Goal: Task Accomplishment & Management: Use online tool/utility

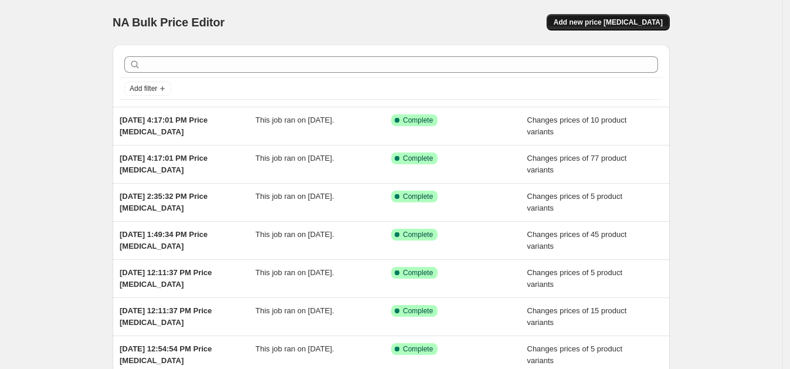
click at [616, 18] on span "Add new price [MEDICAL_DATA]" at bounding box center [608, 22] width 109 height 9
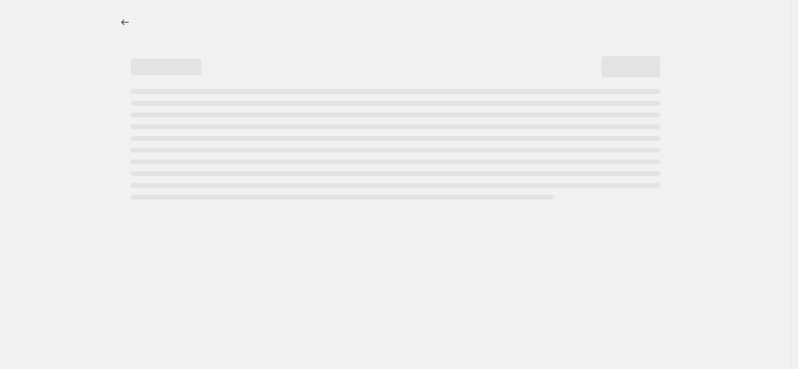
select select "percentage"
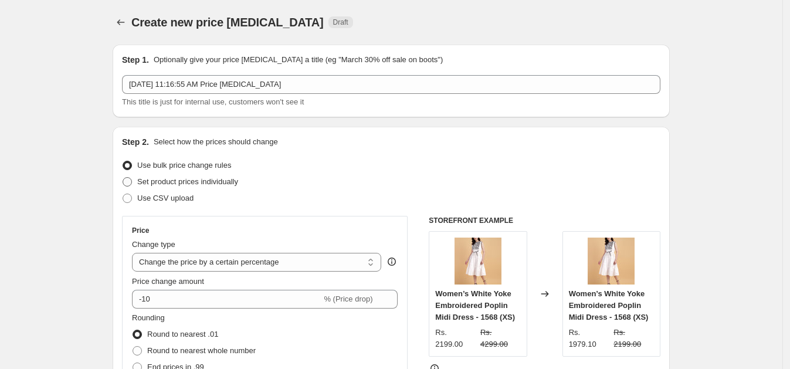
click at [159, 180] on span "Set product prices individually" at bounding box center [187, 181] width 101 height 9
click at [123, 178] on input "Set product prices individually" at bounding box center [123, 177] width 1 height 1
radio input "true"
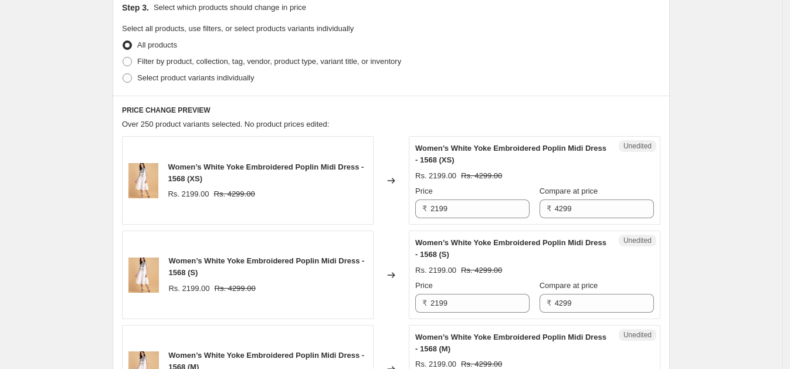
scroll to position [307, 0]
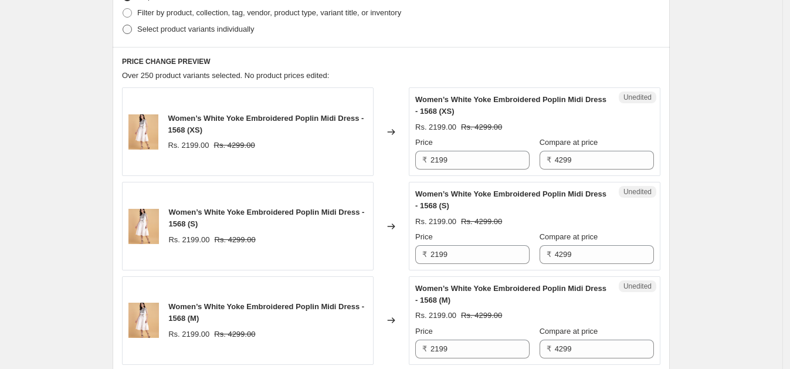
click at [170, 33] on span "Select product variants individually" at bounding box center [195, 29] width 117 height 9
click at [123, 25] on input "Select product variants individually" at bounding box center [123, 25] width 1 height 1
radio input "true"
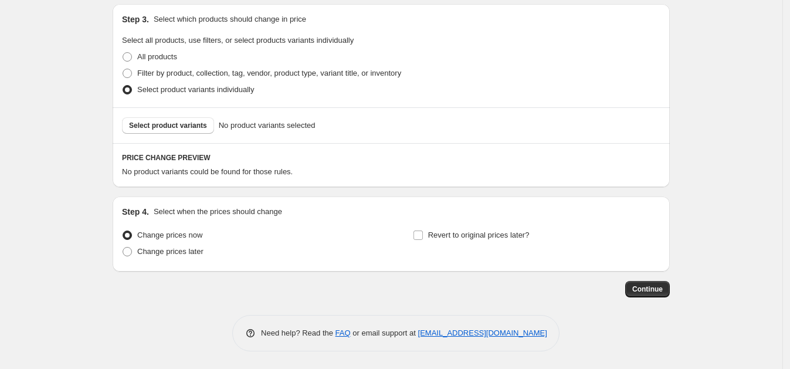
scroll to position [246, 0]
click at [158, 125] on span "Select product variants" at bounding box center [168, 126] width 78 height 9
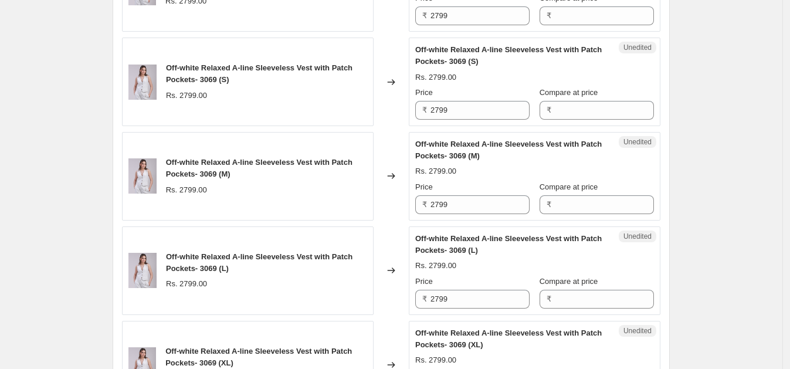
scroll to position [418, 0]
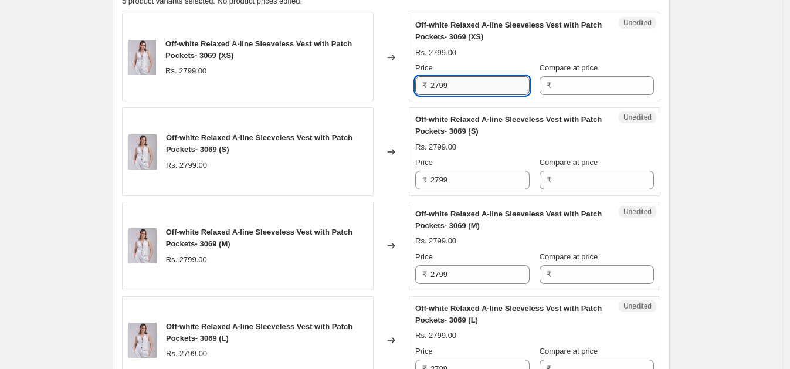
click at [458, 87] on input "2799" at bounding box center [480, 85] width 99 height 19
type input "2799"
click at [561, 82] on input "Compare at price" at bounding box center [604, 85] width 99 height 19
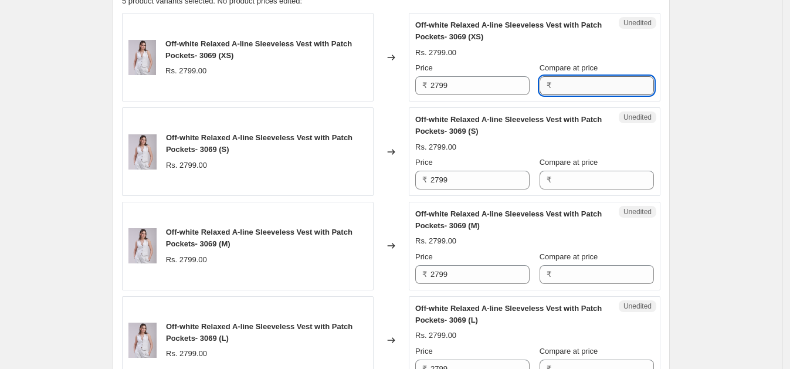
paste input "2799"
type input "2799"
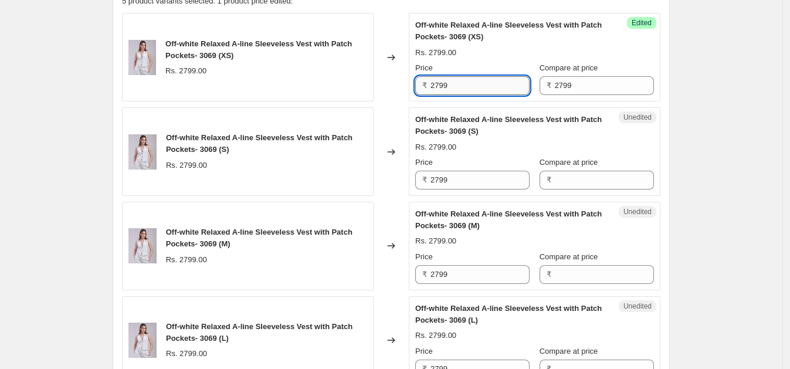
click at [463, 87] on input "2799" at bounding box center [480, 85] width 99 height 19
type input "1899"
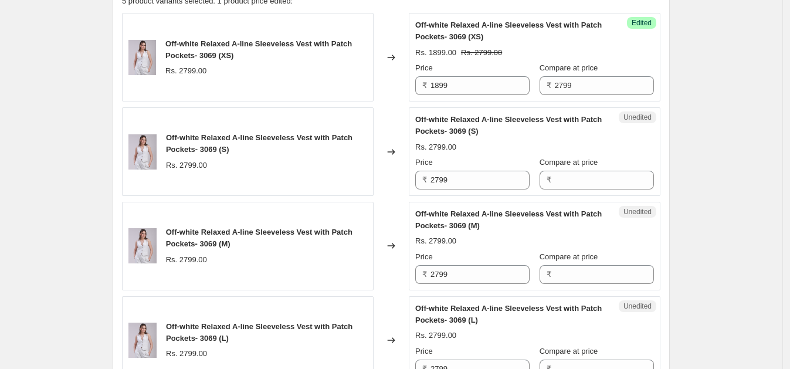
click at [740, 70] on div "Create new price [MEDICAL_DATA]. This page is ready Create new price [MEDICAL_D…" at bounding box center [391, 138] width 782 height 1113
click at [481, 83] on input "1899" at bounding box center [480, 85] width 99 height 19
click at [458, 183] on input "2799" at bounding box center [480, 180] width 99 height 19
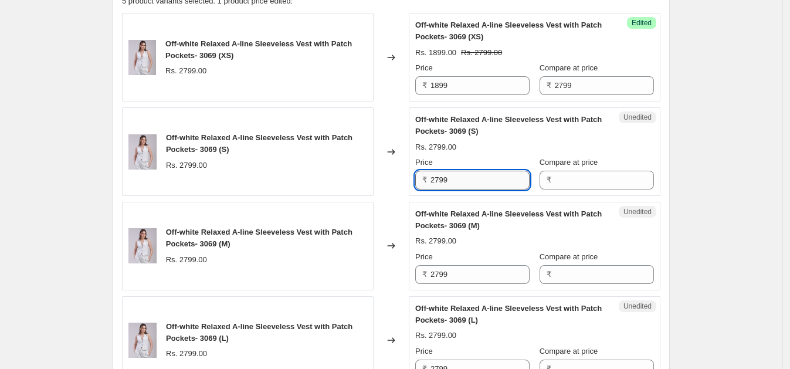
paste input "18"
type input "1899"
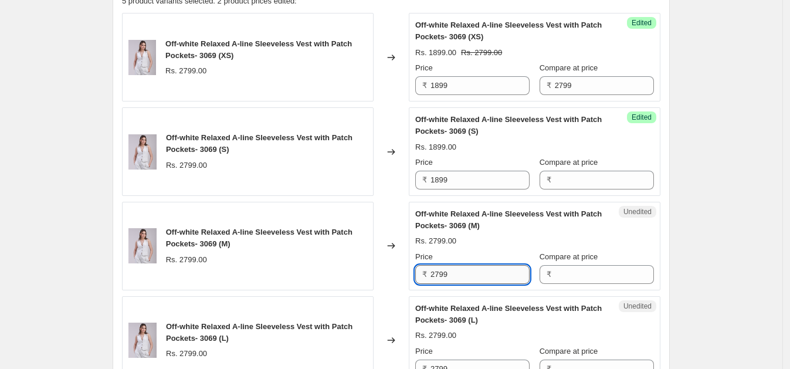
click at [457, 269] on input "2799" at bounding box center [480, 274] width 99 height 19
paste input "18"
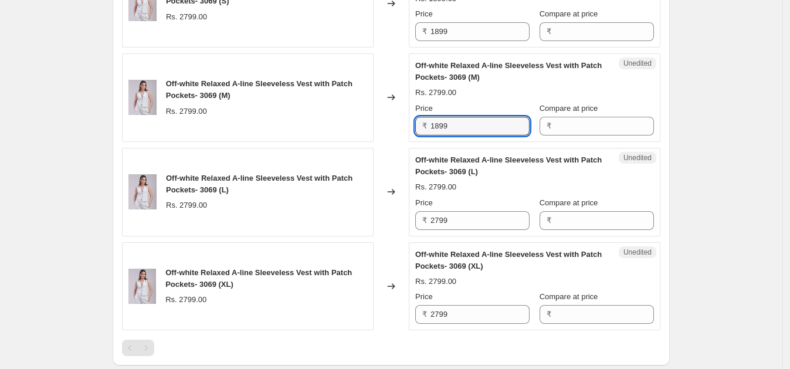
scroll to position [585, 0]
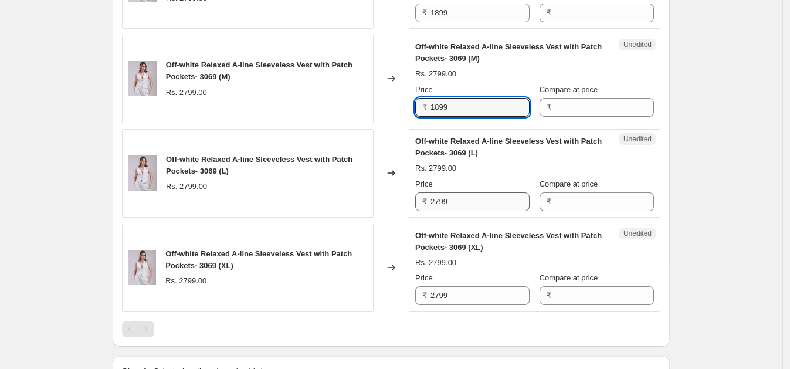
type input "1899"
click at [458, 202] on input "2799" at bounding box center [480, 201] width 99 height 19
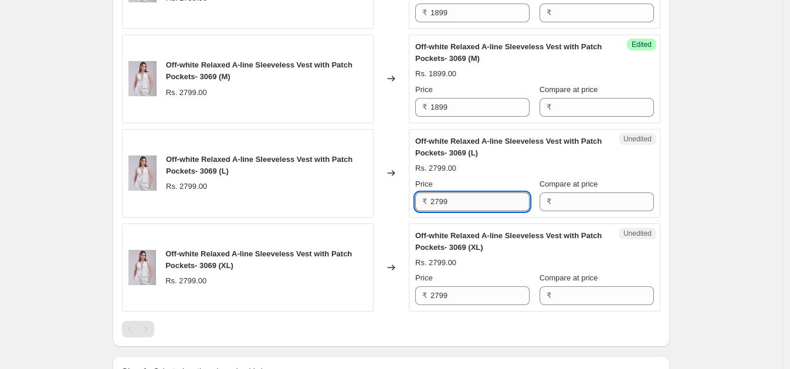
click at [458, 202] on input "2799" at bounding box center [480, 201] width 99 height 19
paste input "18"
type input "1899"
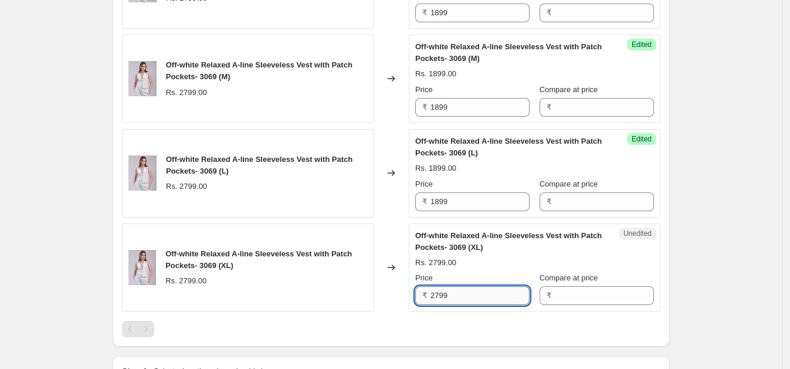
click at [466, 294] on input "2799" at bounding box center [480, 295] width 99 height 19
paste input "18"
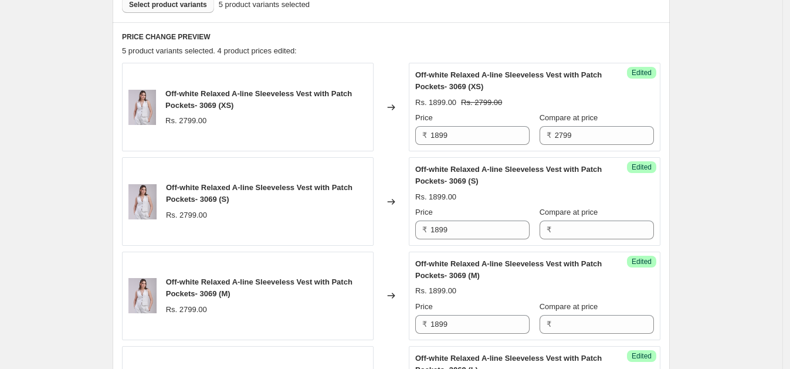
scroll to position [365, 0]
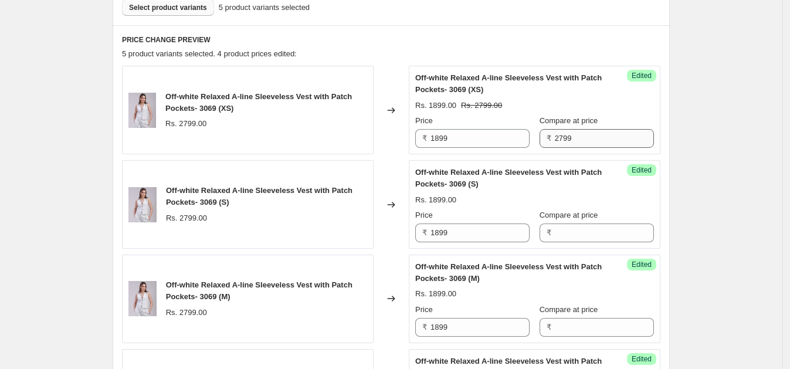
type input "1899"
click at [579, 133] on input "2799" at bounding box center [604, 138] width 99 height 19
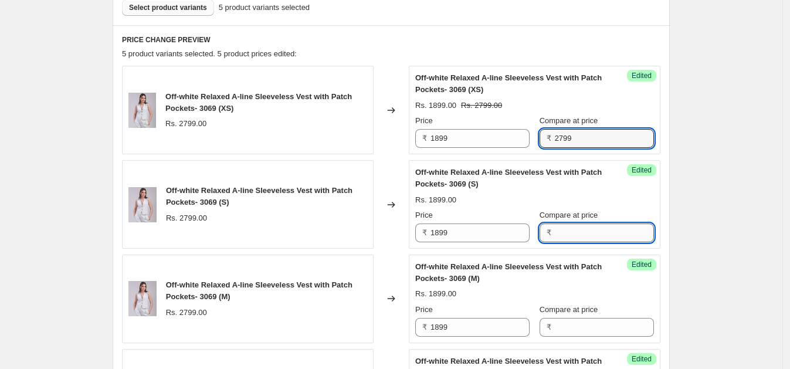
click at [596, 231] on input "Compare at price" at bounding box center [604, 232] width 99 height 19
paste input "2799"
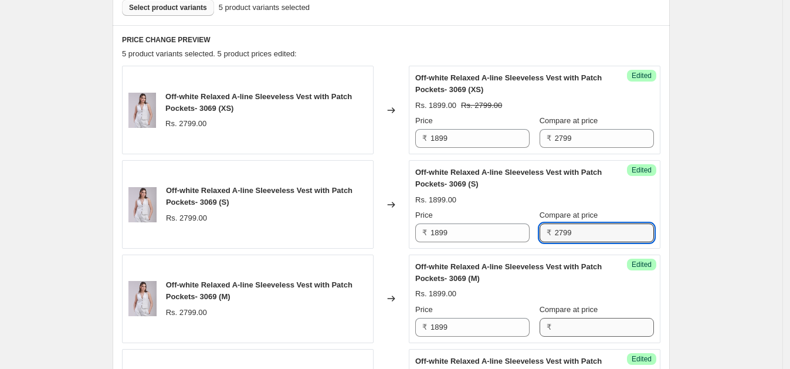
type input "2799"
click at [581, 323] on input "Compare at price" at bounding box center [604, 327] width 99 height 19
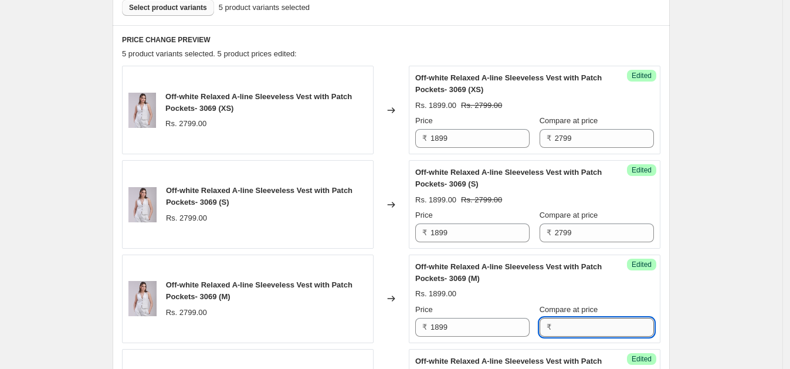
paste input "2799"
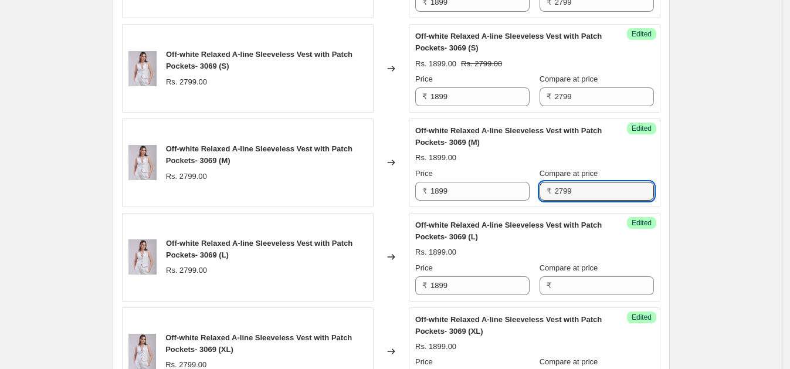
scroll to position [519, 0]
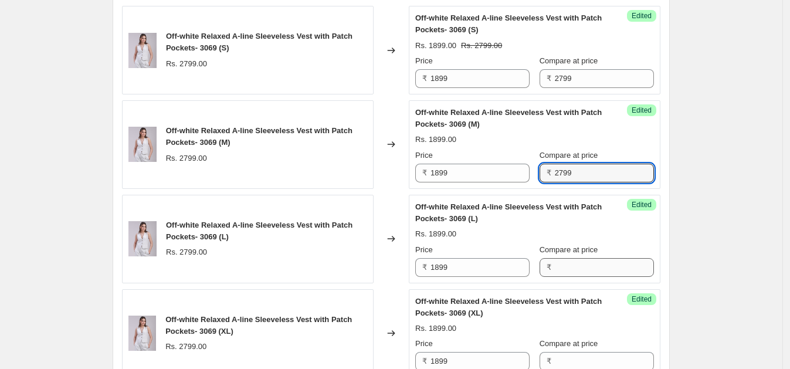
type input "2799"
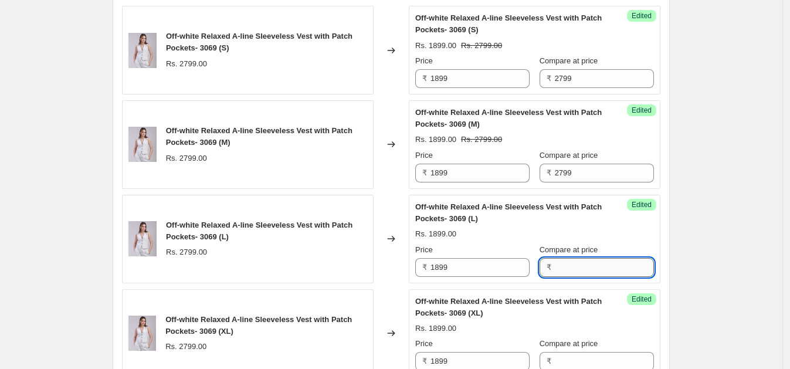
click at [571, 269] on input "Compare at price" at bounding box center [604, 267] width 99 height 19
paste input "2799"
type input "2799"
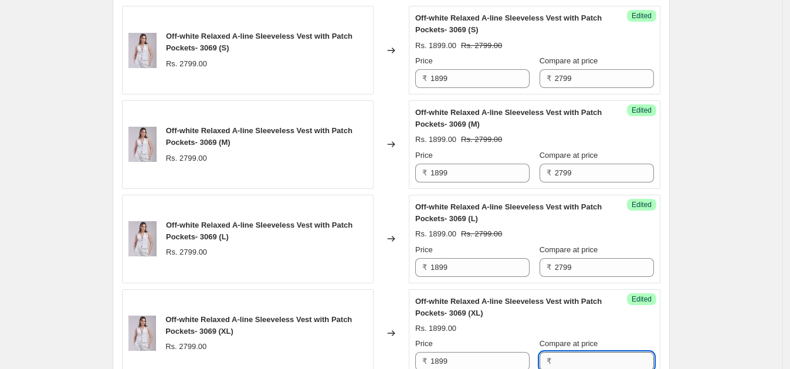
click at [589, 362] on input "Compare at price" at bounding box center [604, 361] width 99 height 19
paste input "2799"
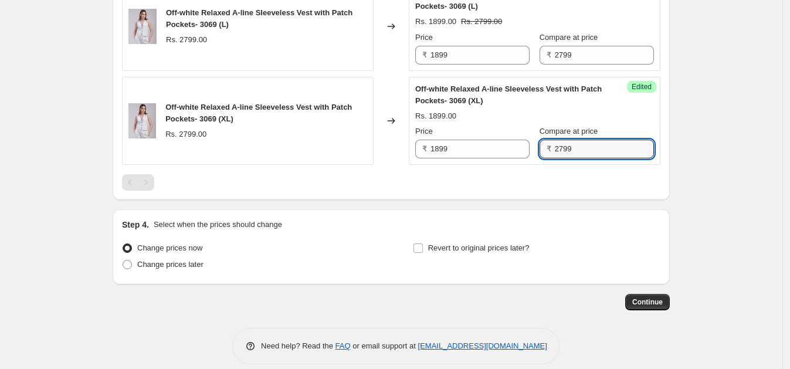
scroll to position [737, 0]
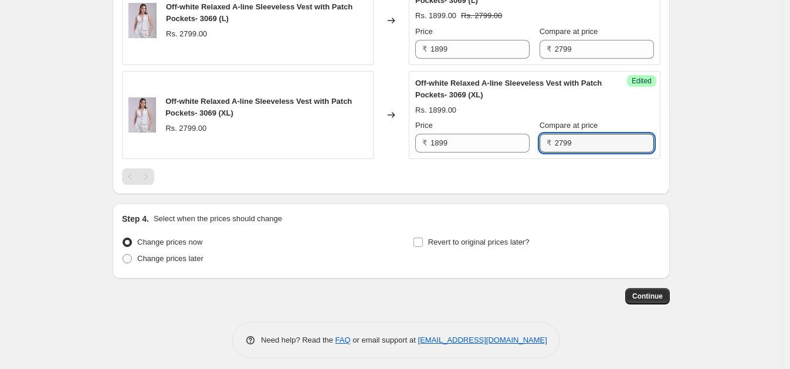
type input "2799"
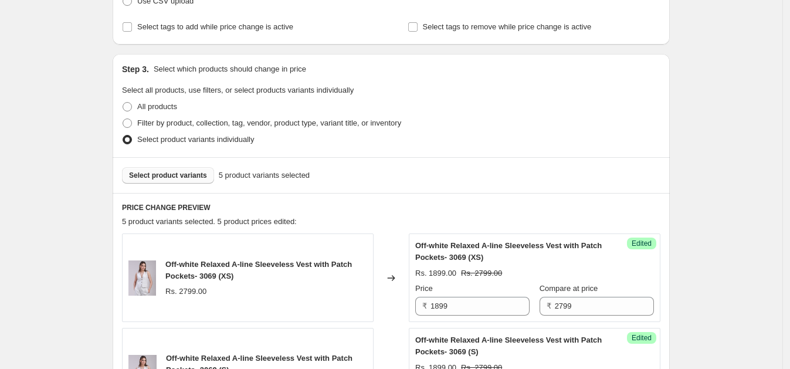
scroll to position [137, 0]
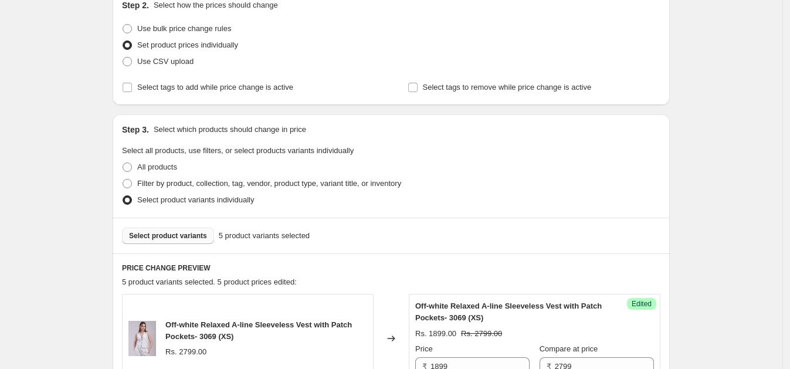
click at [190, 236] on span "Select product variants" at bounding box center [168, 235] width 78 height 9
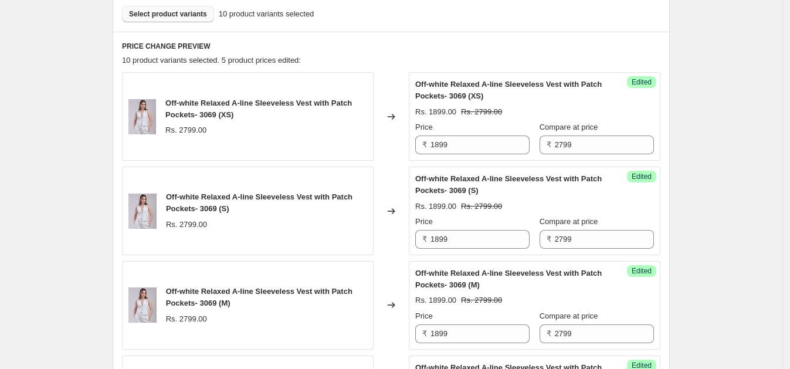
scroll to position [363, 0]
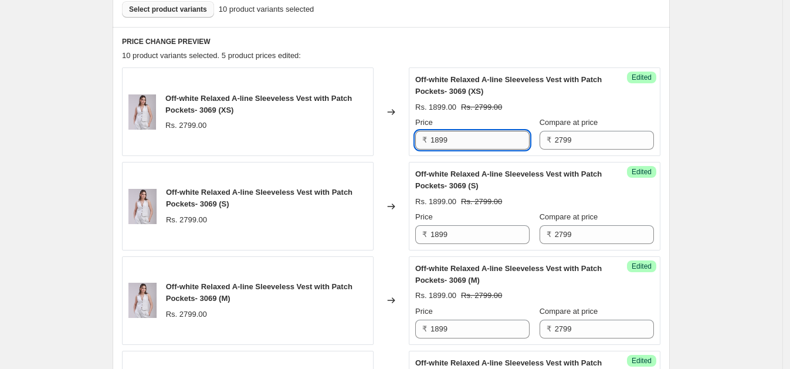
click at [494, 137] on input "1899" at bounding box center [480, 140] width 99 height 19
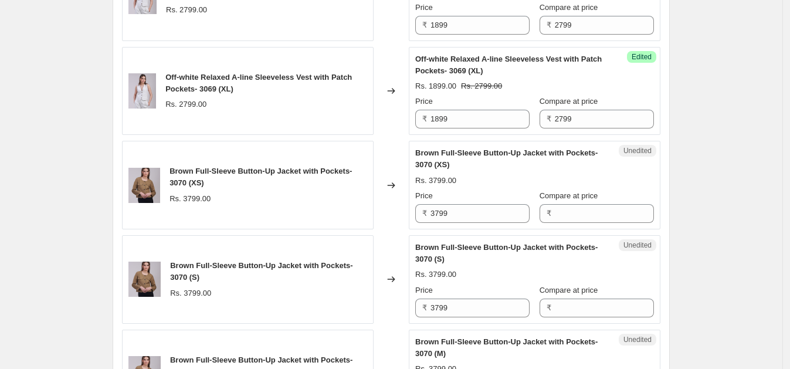
scroll to position [765, 0]
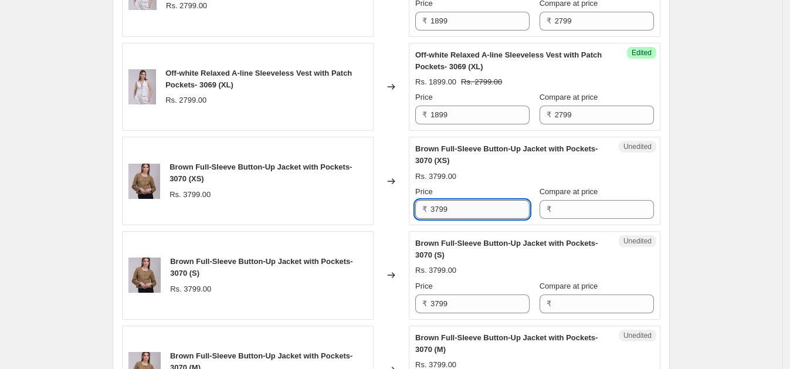
click at [469, 202] on input "3799" at bounding box center [480, 209] width 99 height 19
type input "3799"
click at [555, 206] on input "Compare at price" at bounding box center [604, 209] width 99 height 19
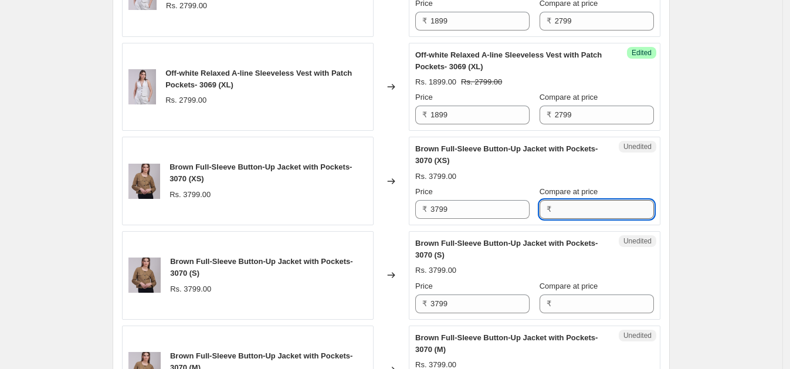
paste input "3799"
type input "3799"
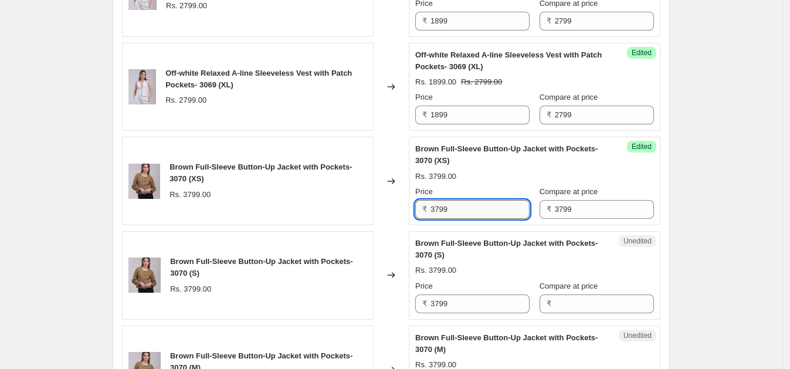
click at [475, 202] on input "3799" at bounding box center [480, 209] width 99 height 19
type input "2299"
click at [484, 194] on div "Price" at bounding box center [472, 192] width 114 height 12
click at [464, 202] on input "2299" at bounding box center [480, 209] width 99 height 19
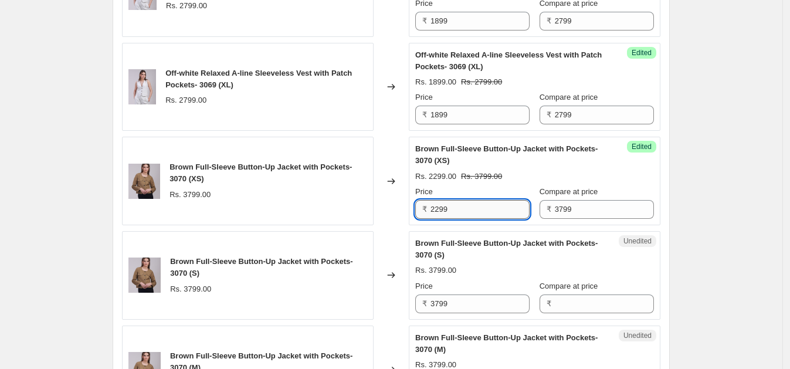
click at [464, 202] on input "2299" at bounding box center [480, 209] width 99 height 19
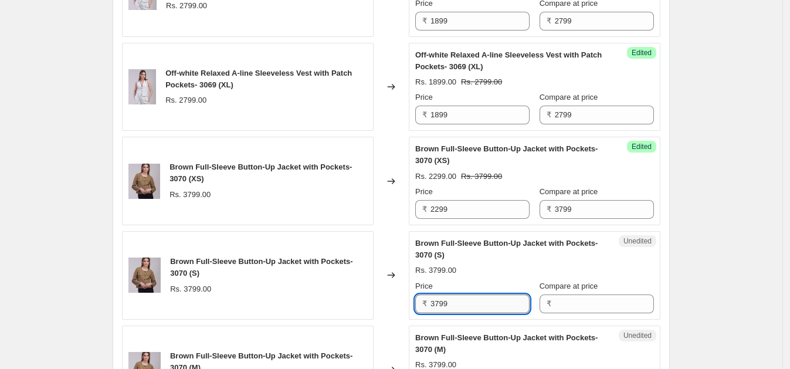
click at [461, 308] on input "3799" at bounding box center [480, 303] width 99 height 19
paste input "22"
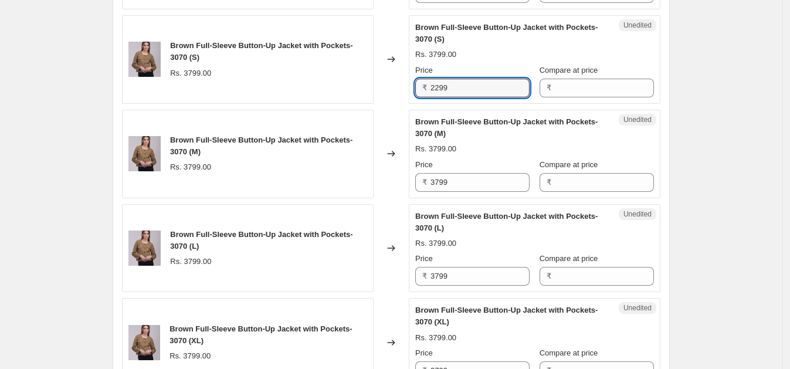
scroll to position [983, 0]
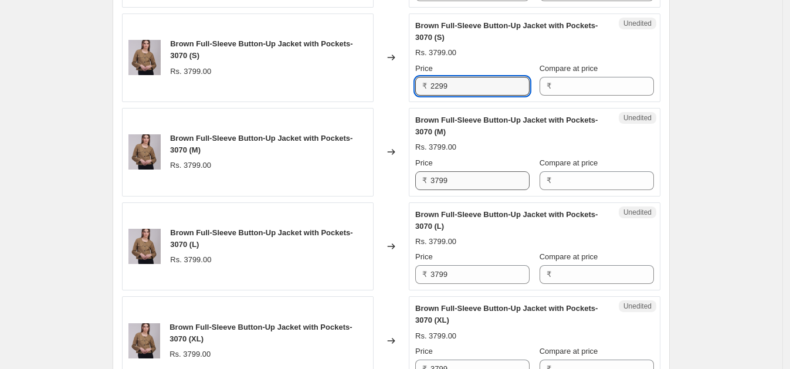
type input "2299"
click at [457, 172] on input "3799" at bounding box center [480, 180] width 99 height 19
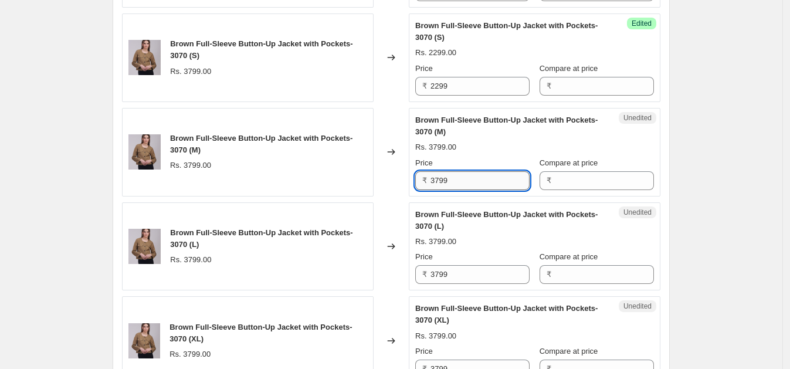
click at [457, 172] on input "3799" at bounding box center [480, 180] width 99 height 19
paste input "22"
type input "2299"
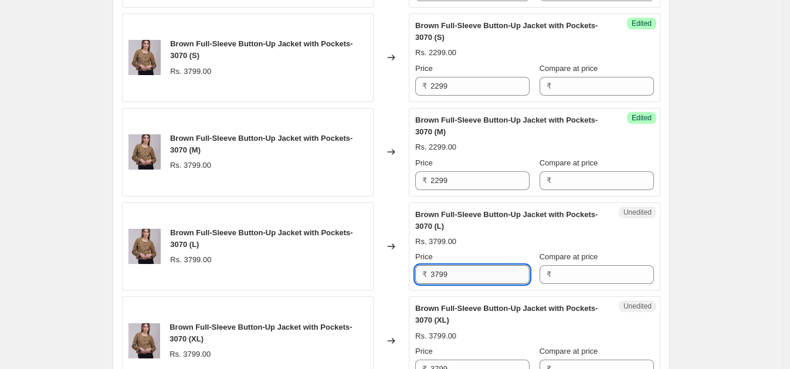
click at [475, 274] on input "3799" at bounding box center [480, 274] width 99 height 19
paste input "22"
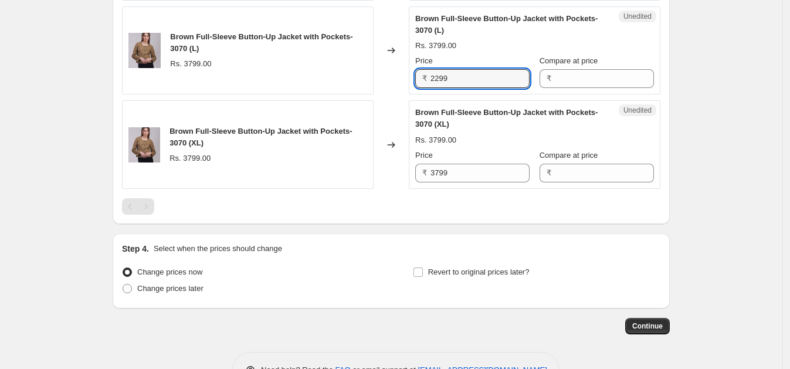
scroll to position [1190, 0]
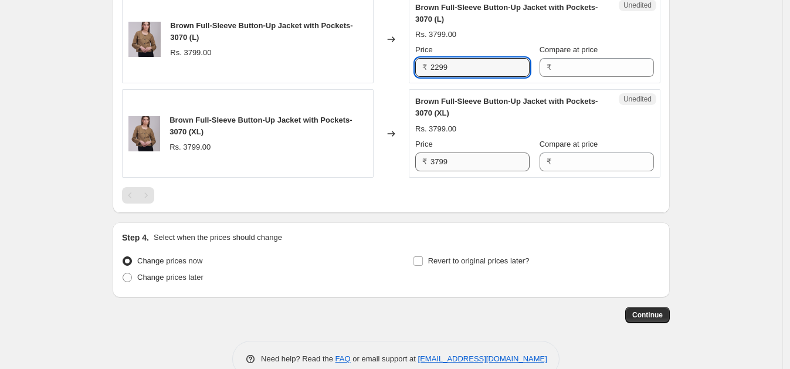
type input "2299"
click at [477, 160] on input "3799" at bounding box center [480, 161] width 99 height 19
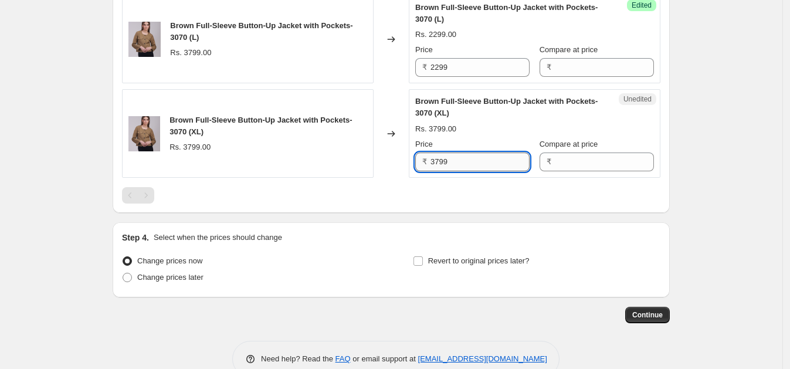
click at [477, 160] on input "3799" at bounding box center [480, 161] width 99 height 19
paste input "22"
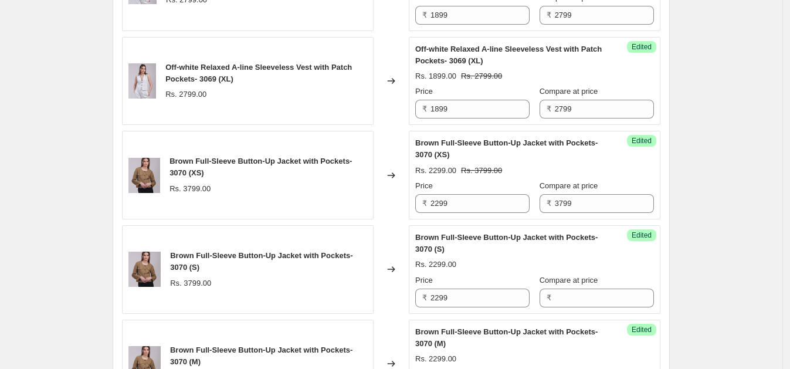
scroll to position [820, 0]
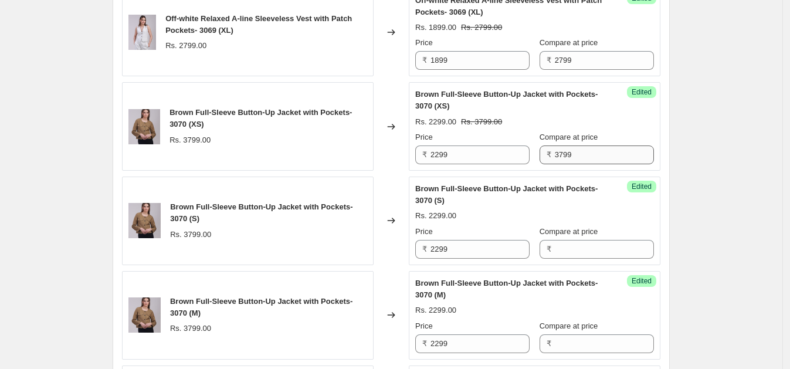
type input "2299"
click at [575, 150] on input "3799" at bounding box center [604, 154] width 99 height 19
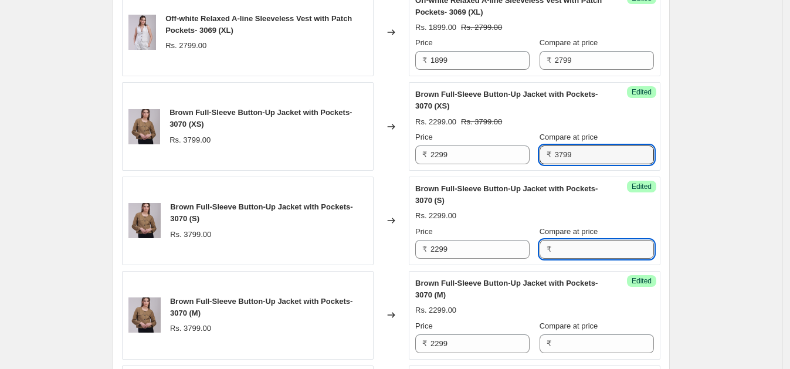
click at [579, 252] on input "Compare at price" at bounding box center [604, 249] width 99 height 19
paste input "3799"
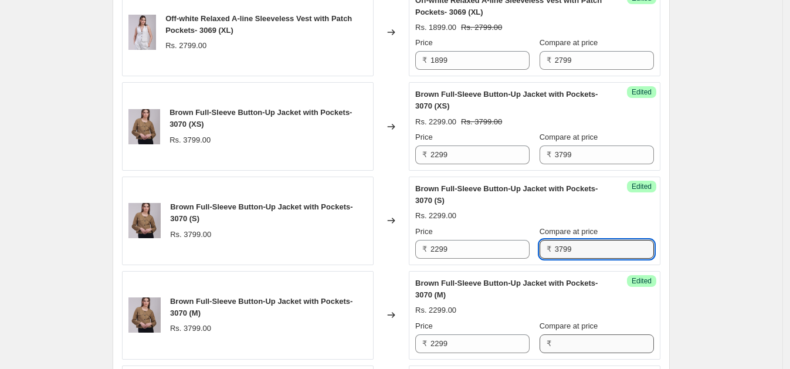
type input "3799"
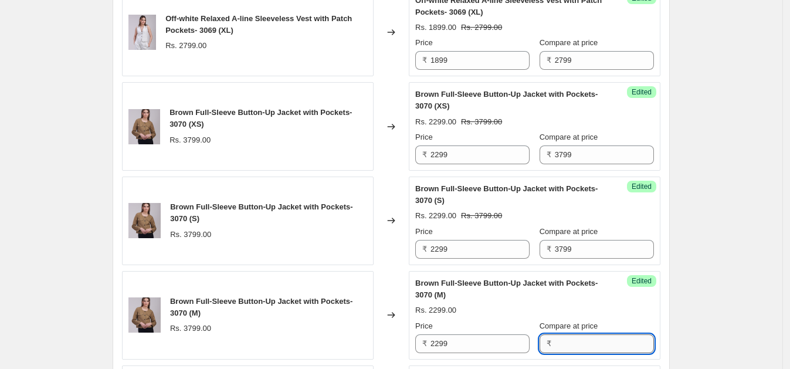
click at [566, 337] on input "Compare at price" at bounding box center [604, 343] width 99 height 19
paste input "3799"
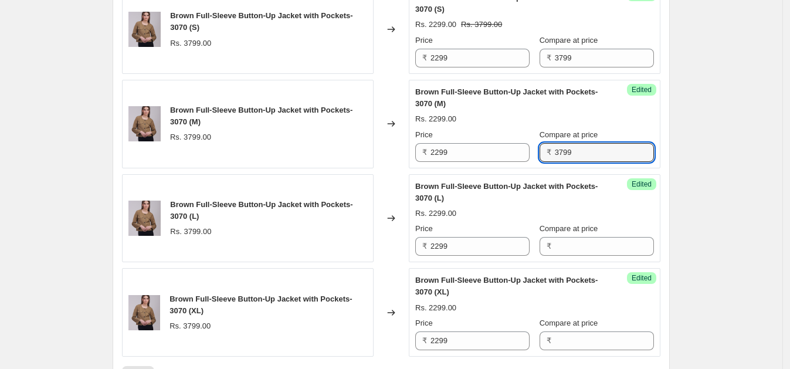
scroll to position [1055, 0]
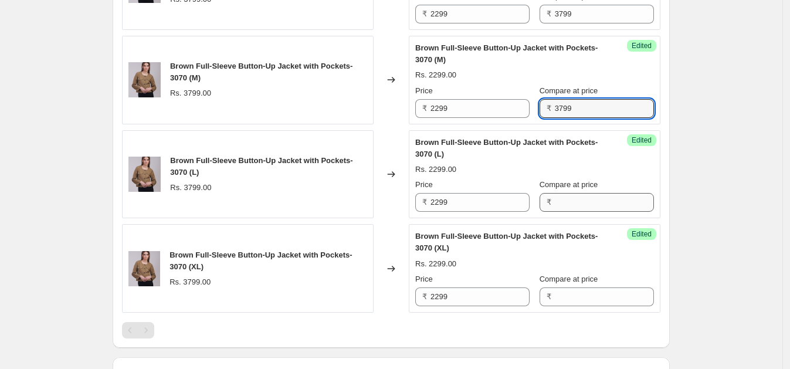
type input "3799"
click at [557, 198] on input "Compare at price" at bounding box center [604, 202] width 99 height 19
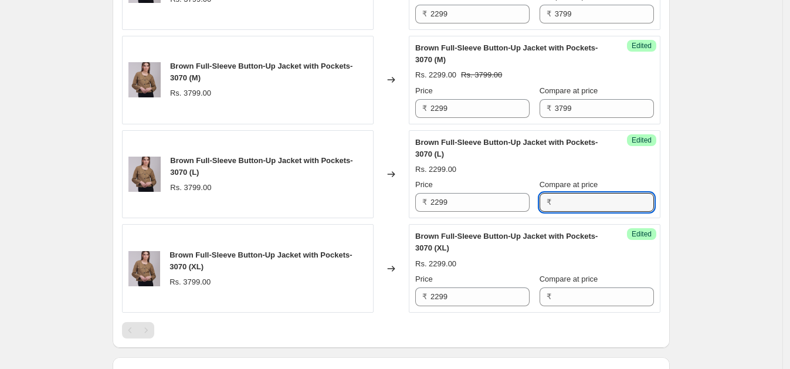
paste input "3799"
type input "3799"
click at [558, 293] on input "Compare at price" at bounding box center [604, 296] width 99 height 19
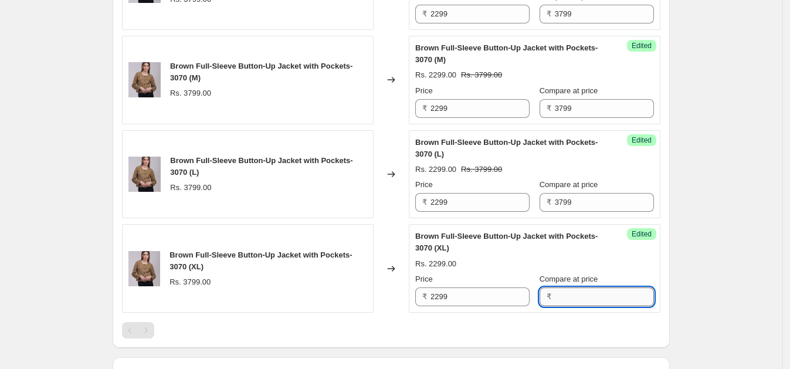
paste input "3799"
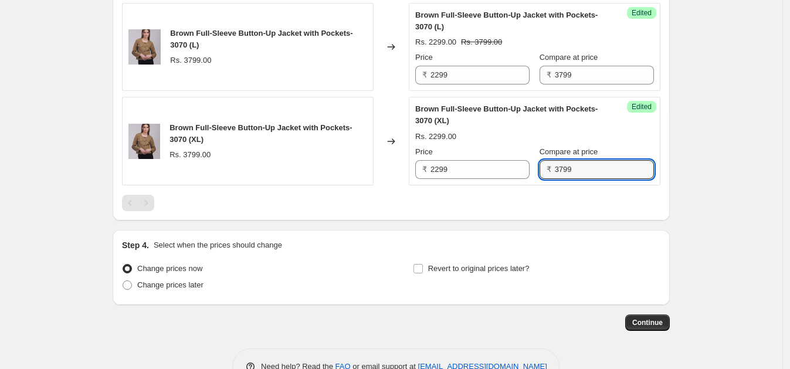
scroll to position [1213, 0]
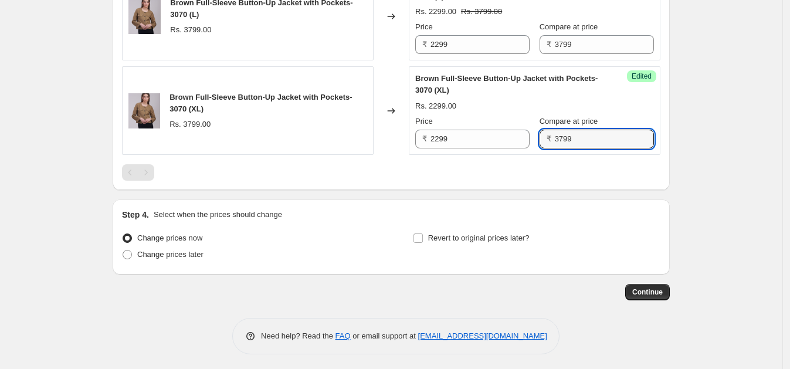
type input "3799"
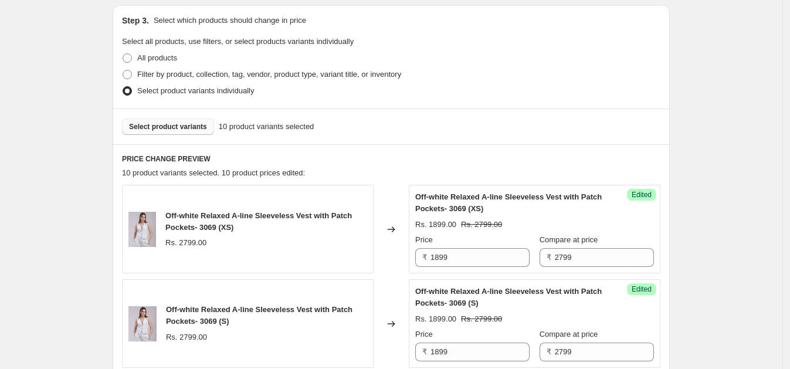
scroll to position [230, 0]
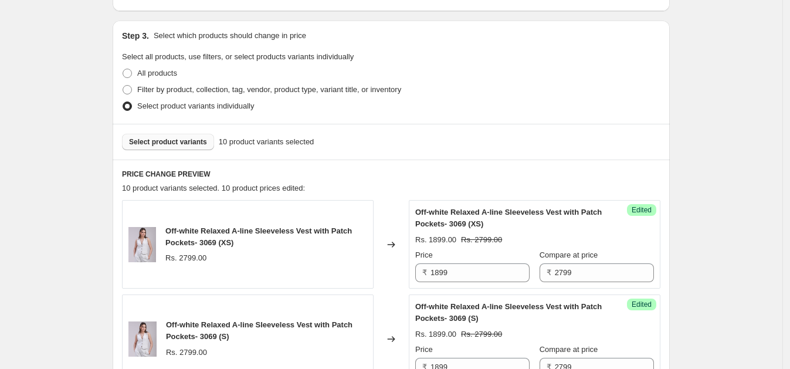
click at [160, 142] on span "Select product variants" at bounding box center [168, 141] width 78 height 9
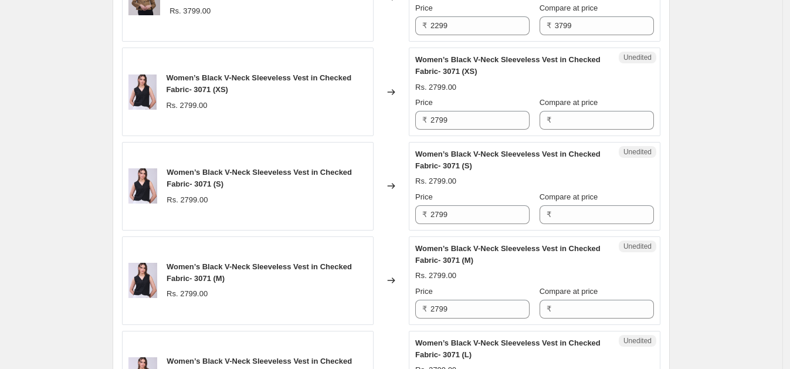
scroll to position [1303, 0]
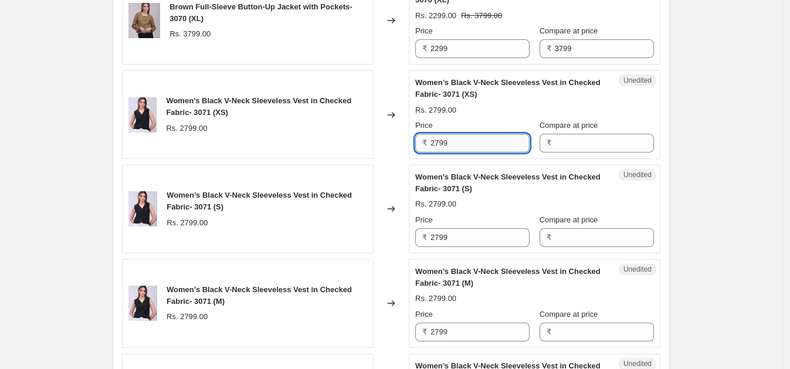
click at [504, 144] on input "2799" at bounding box center [480, 143] width 99 height 19
type input "2799"
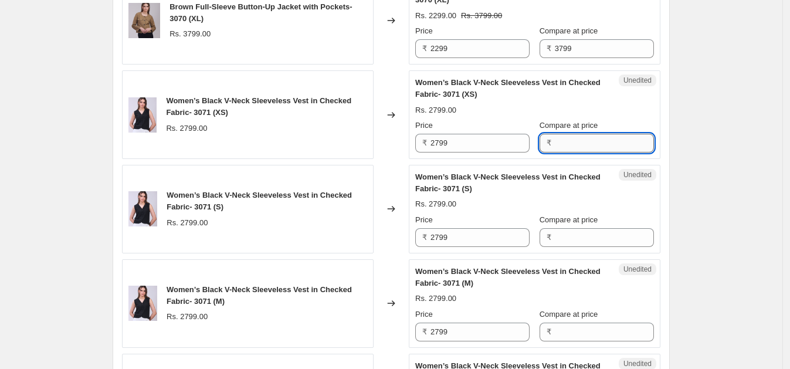
click at [581, 142] on input "Compare at price" at bounding box center [604, 143] width 99 height 19
paste input "2799"
type input "2799"
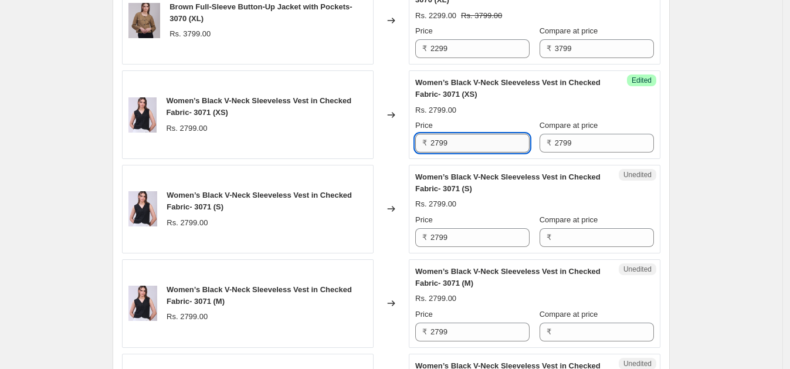
click at [507, 143] on input "2799" at bounding box center [480, 143] width 99 height 19
click at [493, 144] on input "1899" at bounding box center [480, 143] width 99 height 19
type input "1899"
click at [480, 141] on input "1899" at bounding box center [480, 143] width 99 height 19
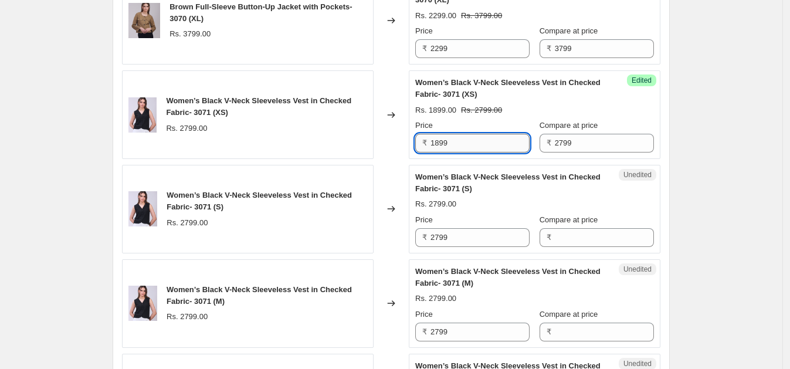
click at [480, 141] on input "1899" at bounding box center [480, 143] width 99 height 19
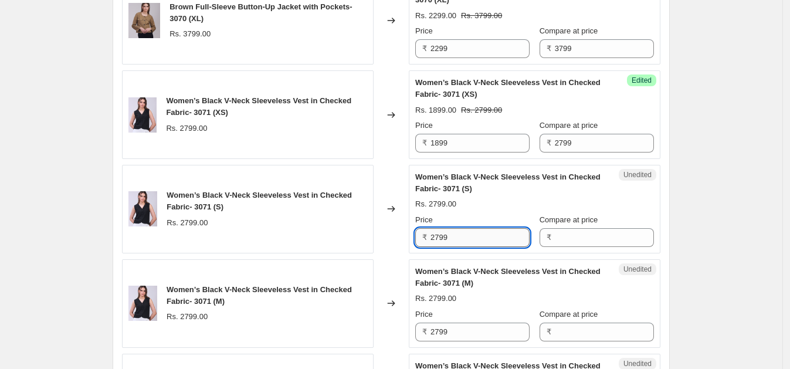
click at [469, 229] on input "2799" at bounding box center [480, 237] width 99 height 19
paste input "18"
type input "1899"
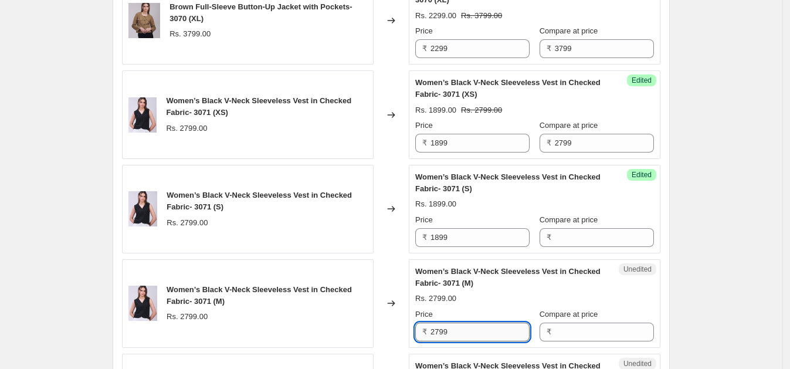
click at [467, 324] on input "2799" at bounding box center [480, 332] width 99 height 19
paste input "18"
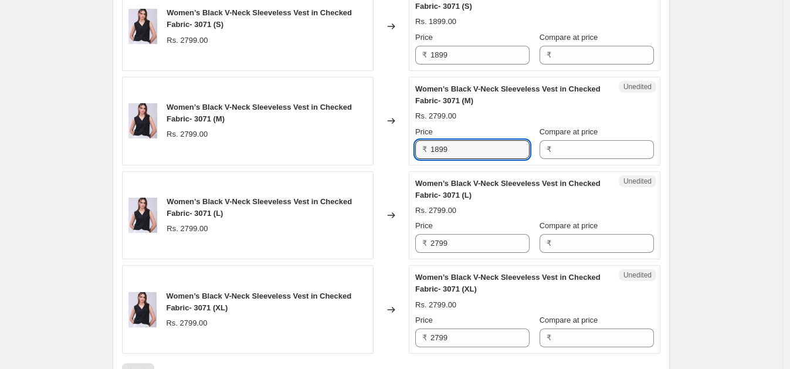
scroll to position [1511, 0]
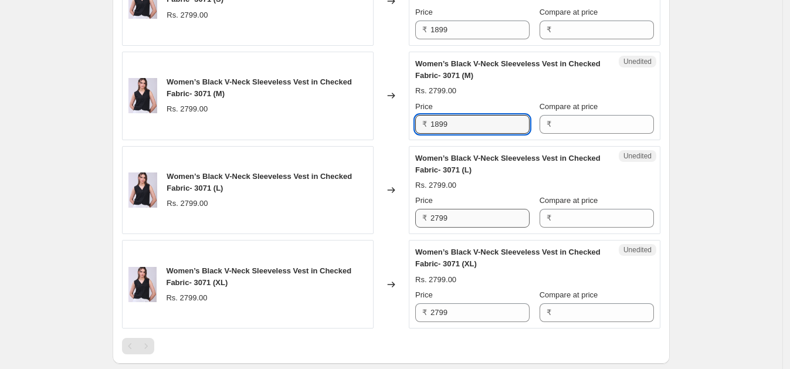
type input "1899"
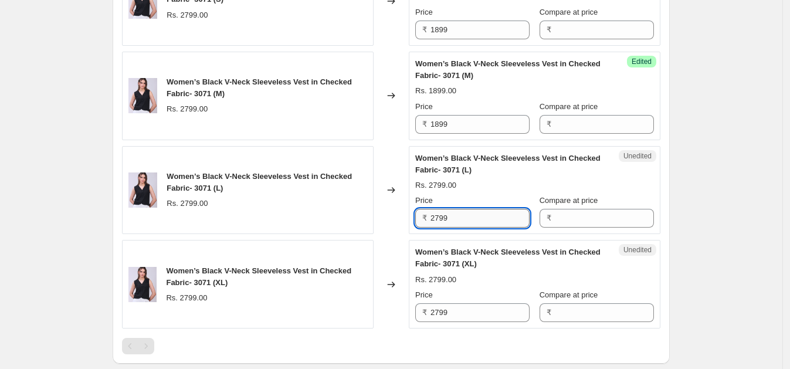
click at [486, 219] on input "2799" at bounding box center [480, 218] width 99 height 19
paste input "18"
type input "1899"
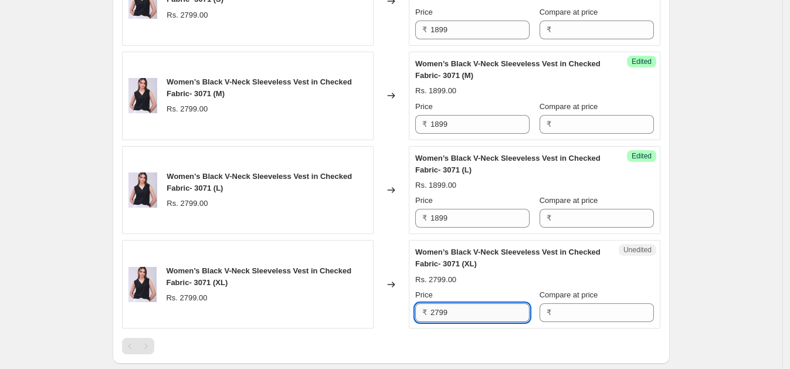
click at [469, 311] on input "2799" at bounding box center [480, 312] width 99 height 19
paste input "18"
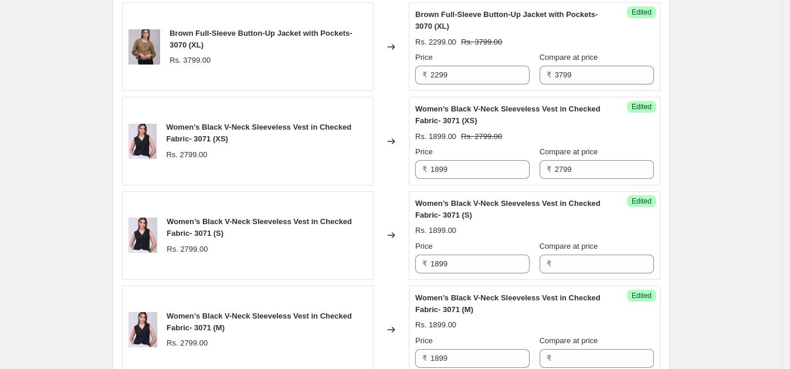
scroll to position [1311, 0]
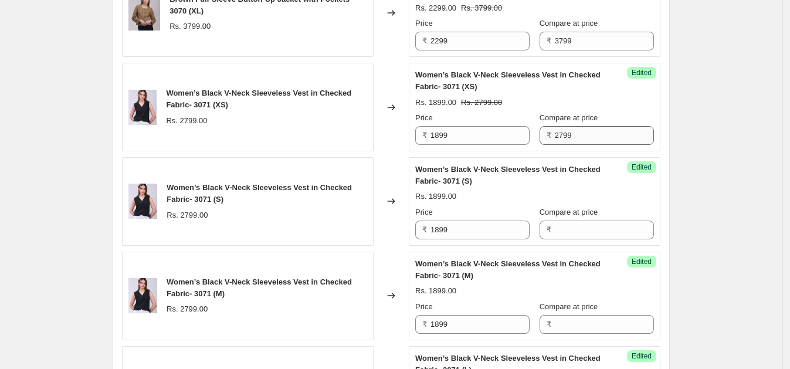
type input "1899"
click at [588, 134] on input "2799" at bounding box center [604, 135] width 99 height 19
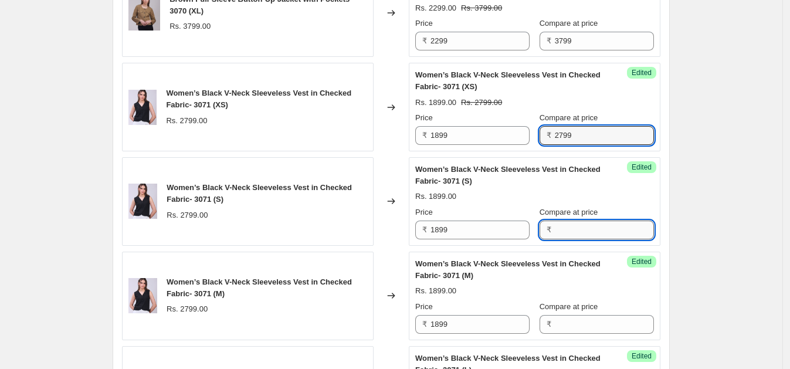
click at [583, 221] on input "Compare at price" at bounding box center [604, 230] width 99 height 19
paste input "2799"
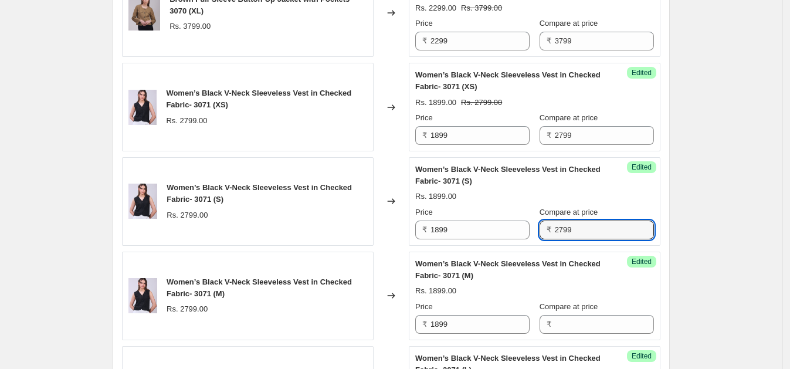
type input "2799"
click at [587, 309] on div "Compare at price ₹" at bounding box center [597, 317] width 114 height 33
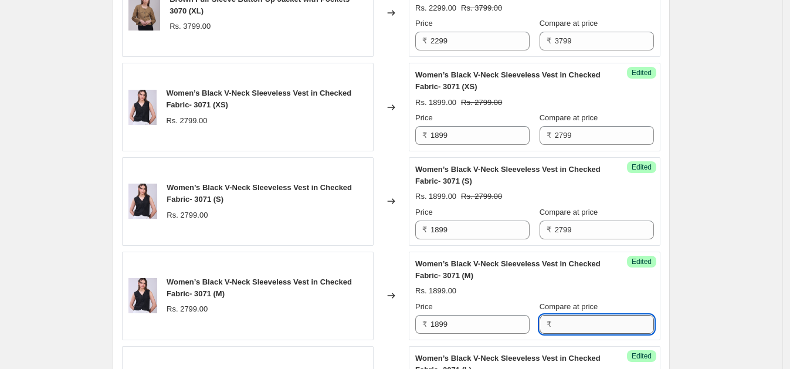
click at [584, 317] on input "Compare at price" at bounding box center [604, 324] width 99 height 19
paste input "2799"
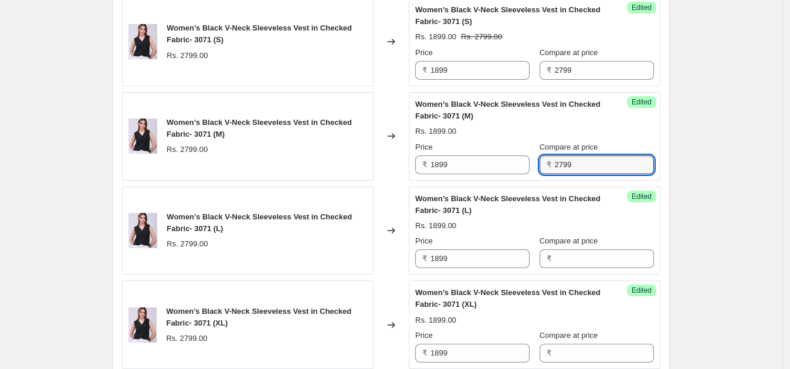
scroll to position [1519, 0]
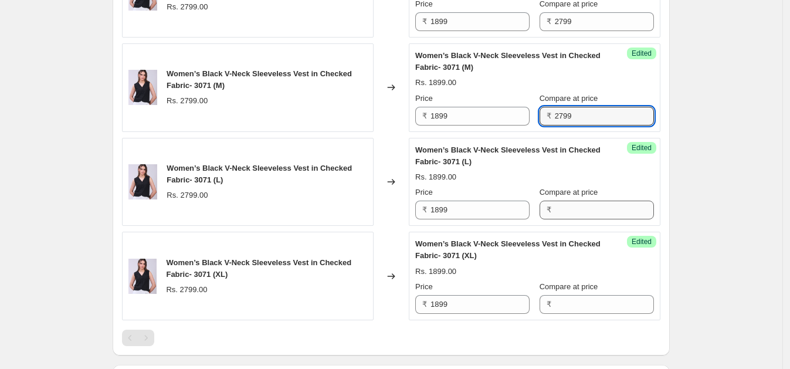
type input "2799"
click at [591, 213] on input "Compare at price" at bounding box center [604, 210] width 99 height 19
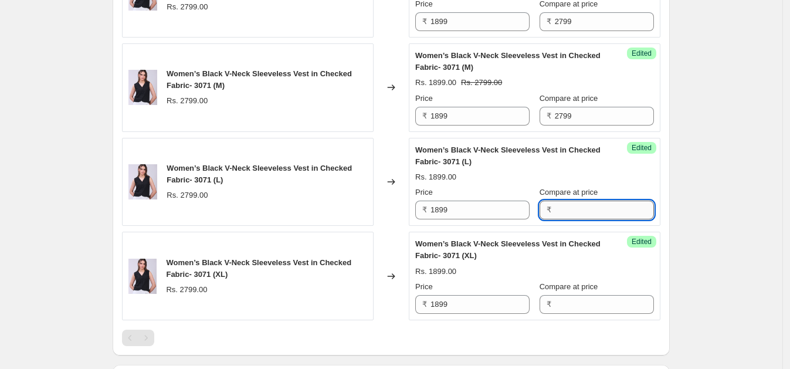
paste input "2799"
type input "2799"
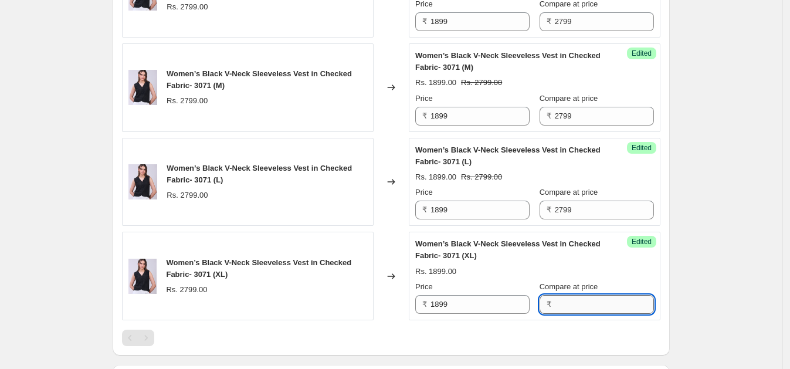
click at [578, 302] on input "Compare at price" at bounding box center [604, 304] width 99 height 19
paste input "2799"
type input "2799"
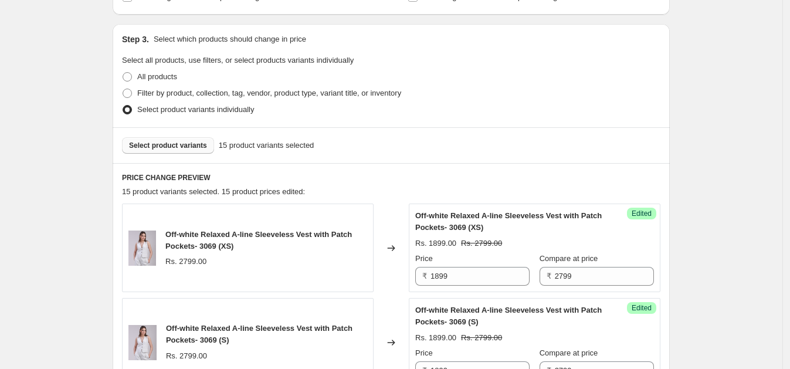
scroll to position [219, 0]
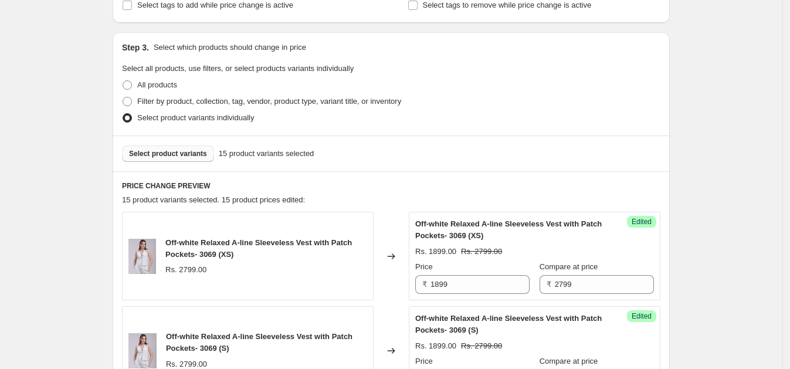
click at [161, 148] on button "Select product variants" at bounding box center [168, 153] width 92 height 16
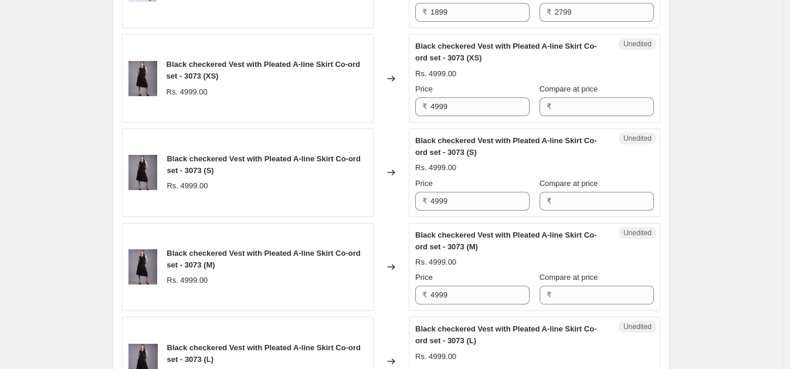
scroll to position [1689, 0]
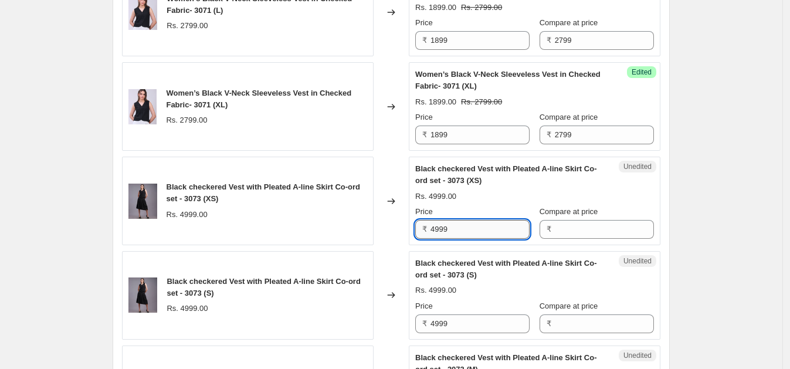
click at [472, 226] on input "4999" at bounding box center [480, 229] width 99 height 19
type input "4999"
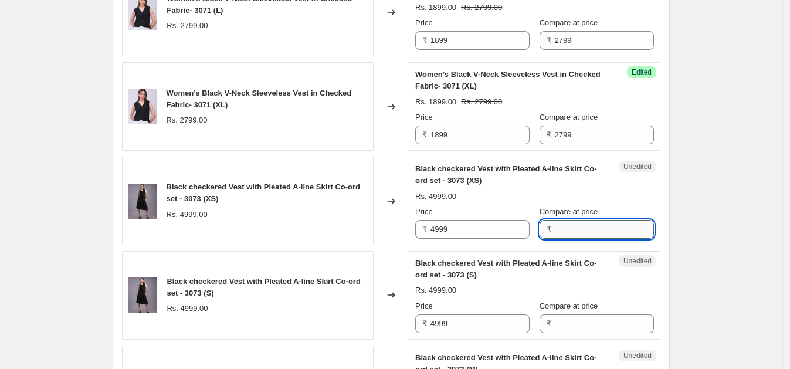
click at [581, 233] on input "Compare at price" at bounding box center [604, 229] width 99 height 19
paste input "4999"
type input "4999"
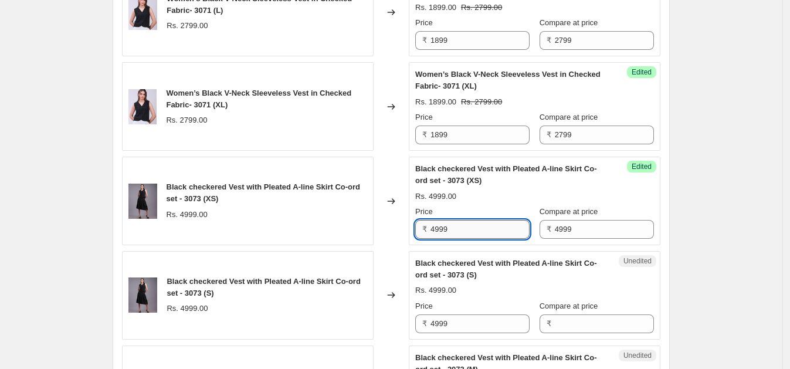
click at [496, 228] on input "4999" at bounding box center [480, 229] width 99 height 19
click at [494, 228] on input "2499" at bounding box center [480, 229] width 99 height 19
type input "2499"
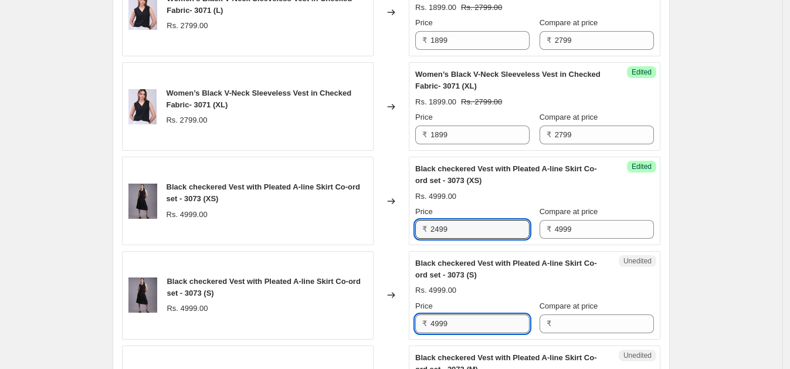
click at [473, 314] on input "4999" at bounding box center [480, 323] width 99 height 19
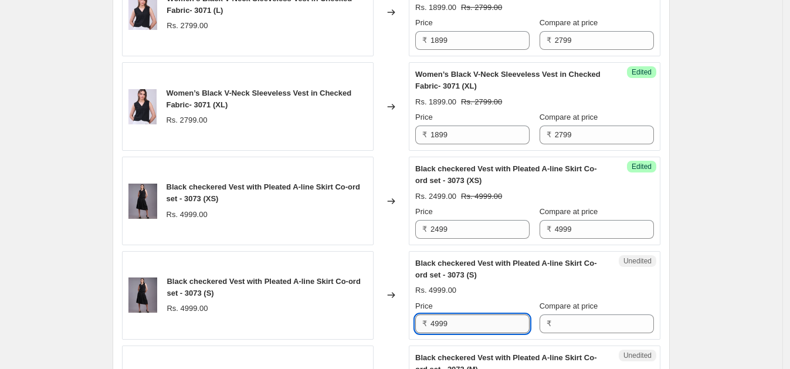
click at [473, 314] on input "4999" at bounding box center [480, 323] width 99 height 19
paste input "24"
type input "2499"
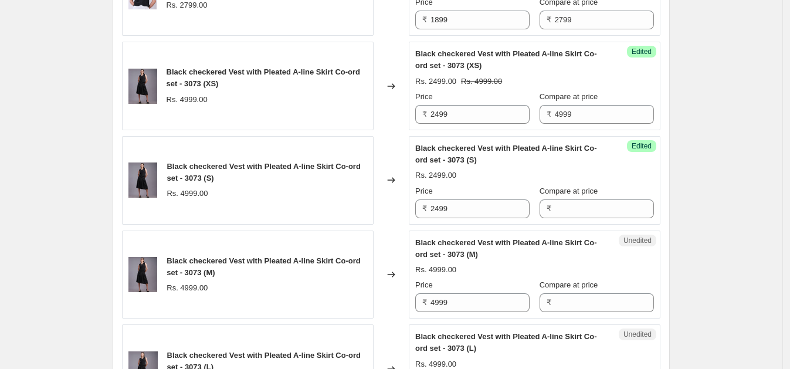
scroll to position [1923, 0]
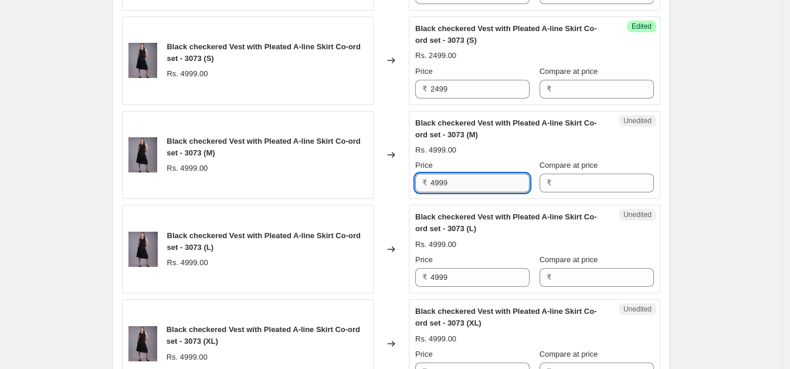
click at [455, 183] on input "4999" at bounding box center [480, 183] width 99 height 19
paste input "24"
type input "2499"
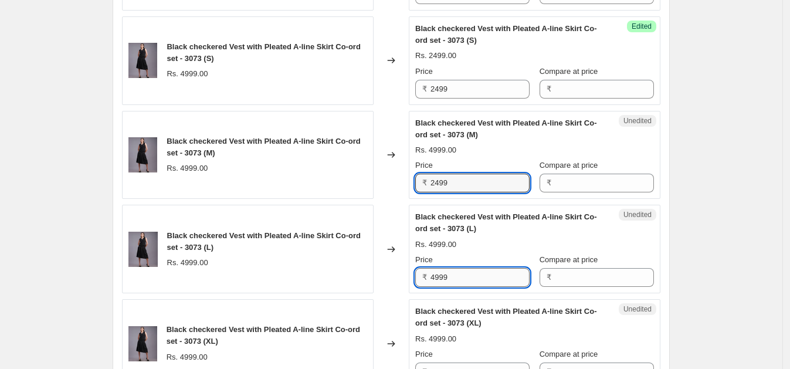
click at [469, 268] on input "4999" at bounding box center [480, 277] width 99 height 19
paste input "24"
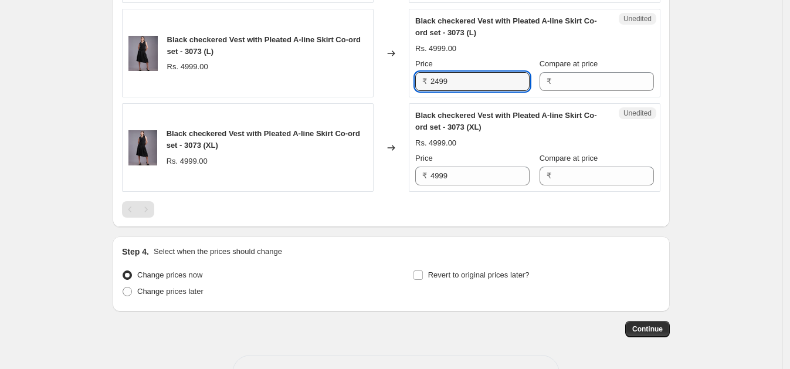
scroll to position [2154, 0]
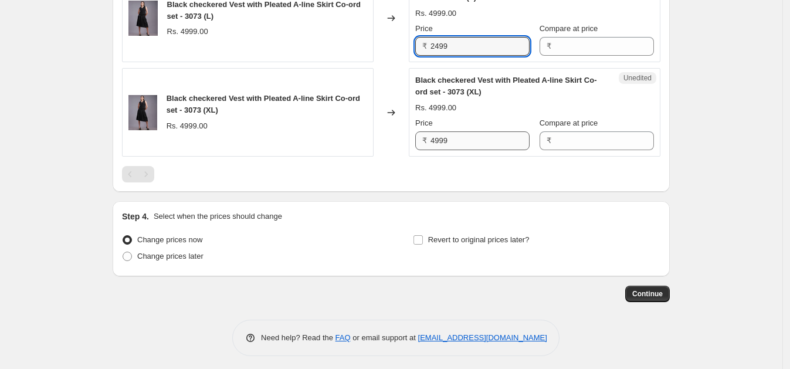
type input "2499"
click at [466, 135] on input "4999" at bounding box center [480, 140] width 99 height 19
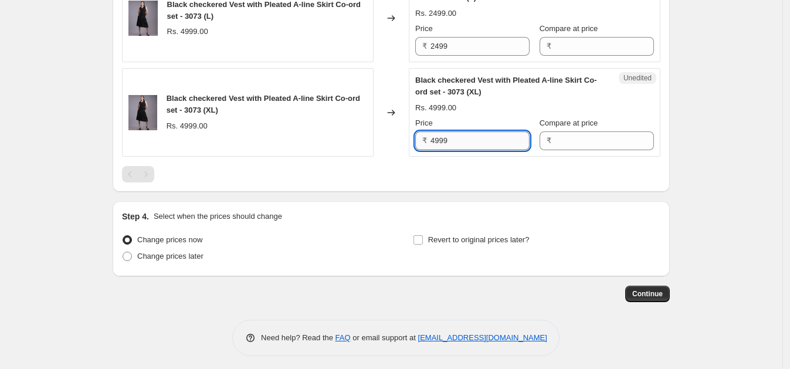
click at [466, 135] on input "4999" at bounding box center [480, 140] width 99 height 19
paste input "24"
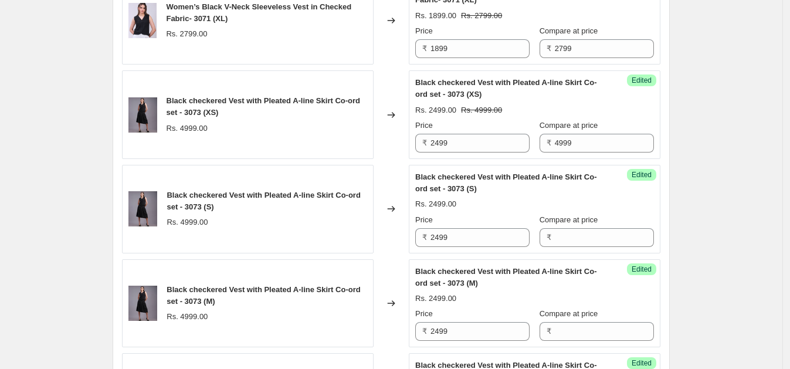
scroll to position [1778, 0]
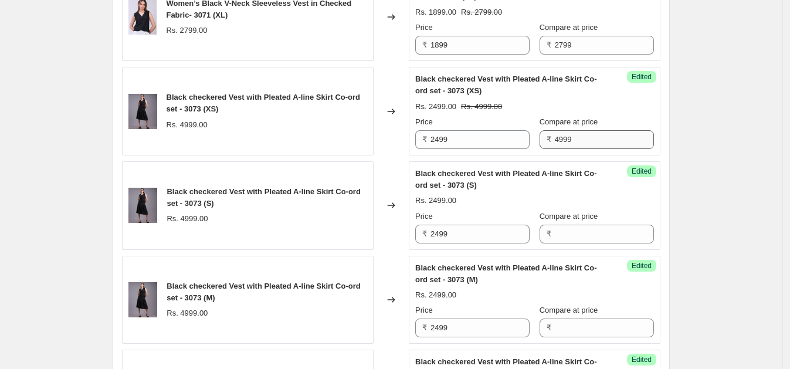
type input "2499"
click at [582, 135] on input "4999" at bounding box center [604, 139] width 99 height 19
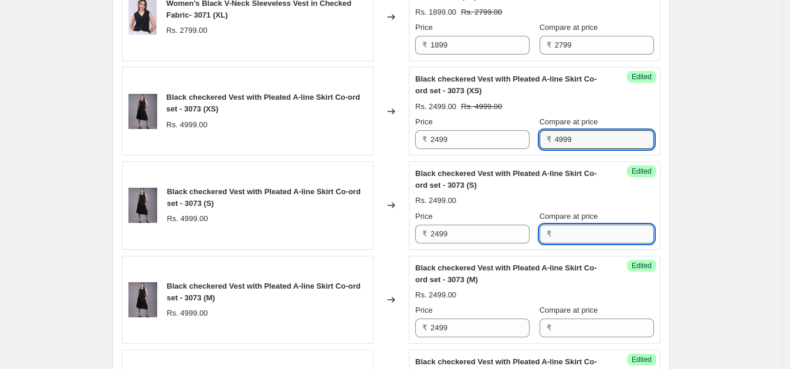
click at [589, 226] on input "Compare at price" at bounding box center [604, 234] width 99 height 19
paste input "4999"
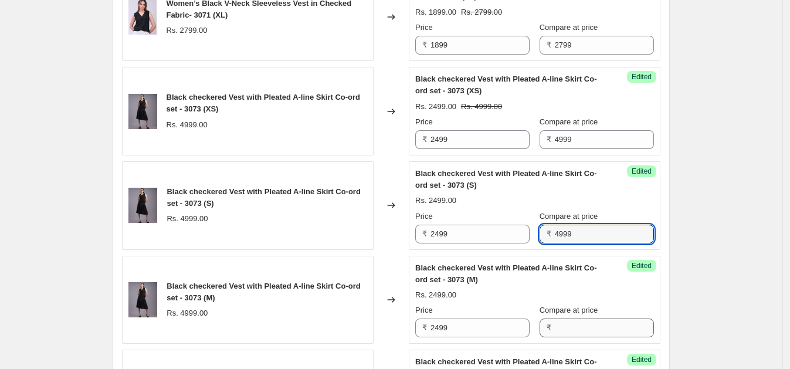
type input "4999"
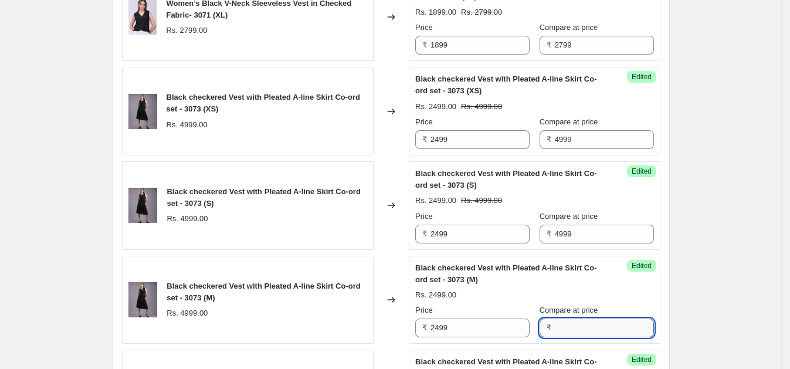
click at [571, 320] on input "Compare at price" at bounding box center [604, 327] width 99 height 19
paste input "4999"
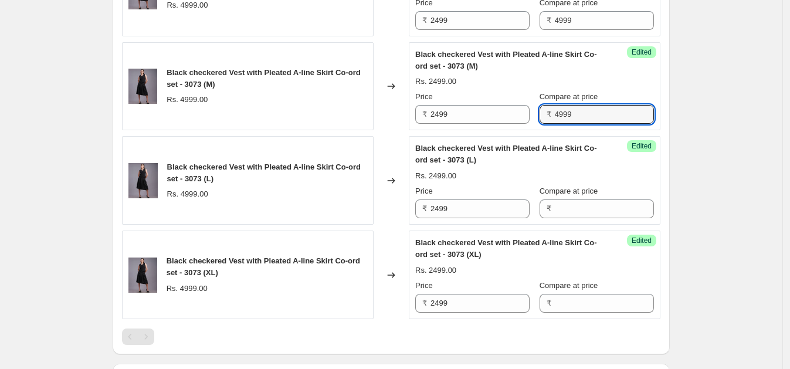
scroll to position [2009, 0]
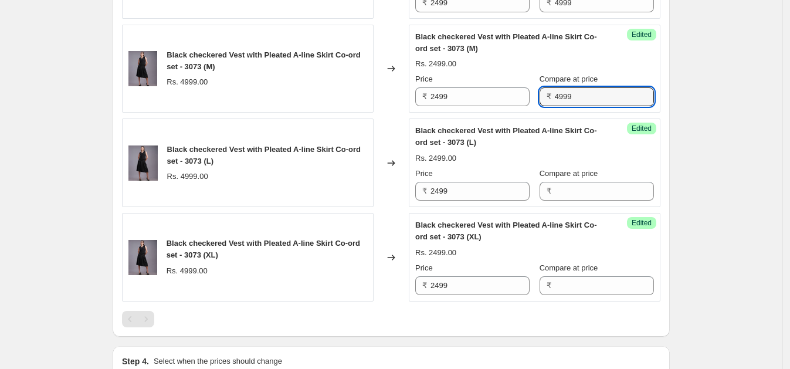
type input "4999"
click at [551, 188] on span "₹" at bounding box center [549, 191] width 5 height 9
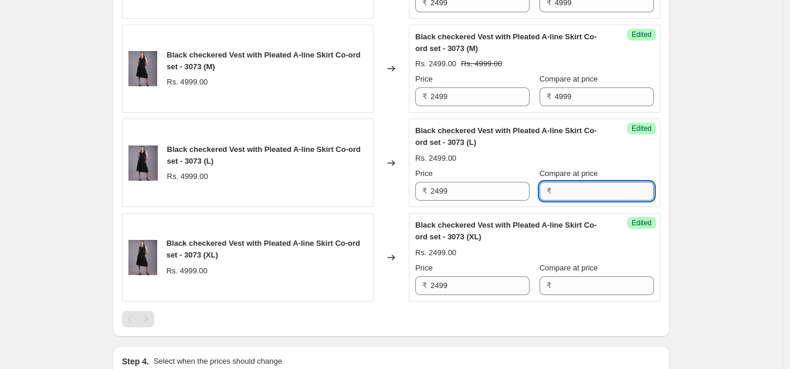
click at [563, 182] on input "Compare at price" at bounding box center [604, 191] width 99 height 19
paste input "4999"
type input "4999"
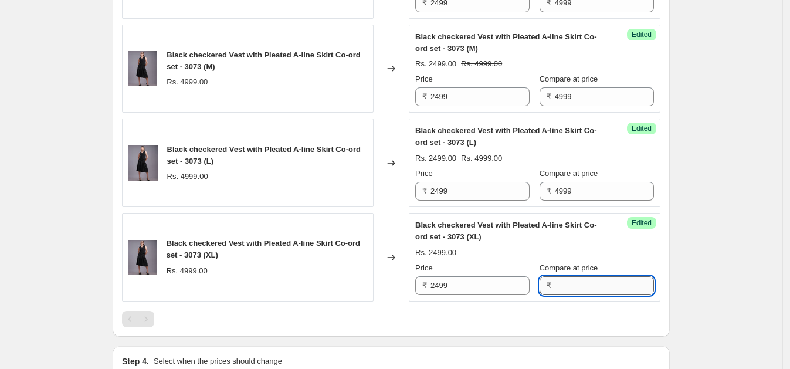
click at [581, 276] on input "Compare at price" at bounding box center [604, 285] width 99 height 19
paste input "4999"
type input "4999"
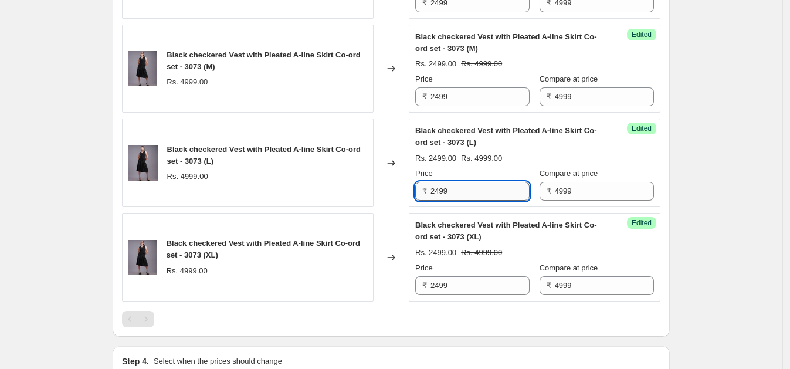
click at [469, 185] on input "2499" at bounding box center [480, 191] width 99 height 19
click at [469, 185] on input "2999" at bounding box center [480, 191] width 99 height 19
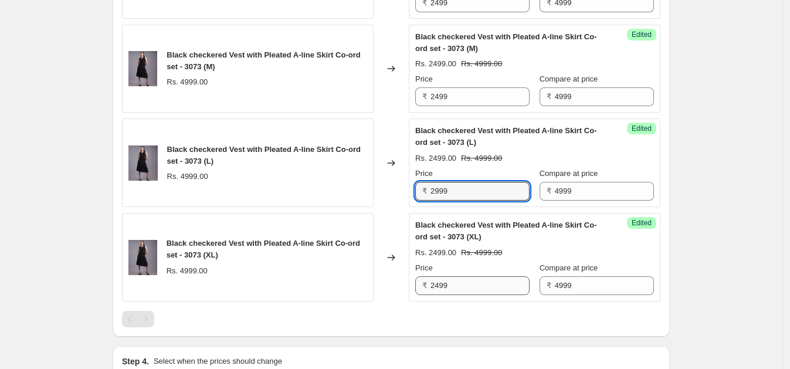
type input "2999"
click at [455, 280] on input "2499" at bounding box center [480, 285] width 99 height 19
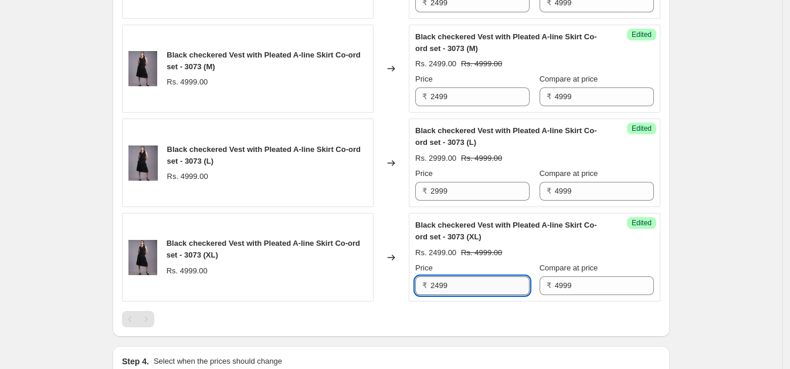
click at [455, 280] on input "2499" at bounding box center [480, 285] width 99 height 19
paste input "9"
type input "2999"
click at [466, 94] on input "2499" at bounding box center [480, 96] width 99 height 19
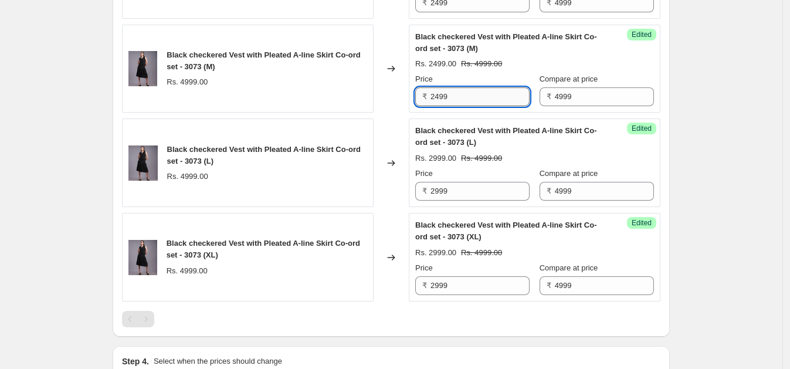
click at [466, 94] on input "2499" at bounding box center [480, 96] width 99 height 19
paste input "9"
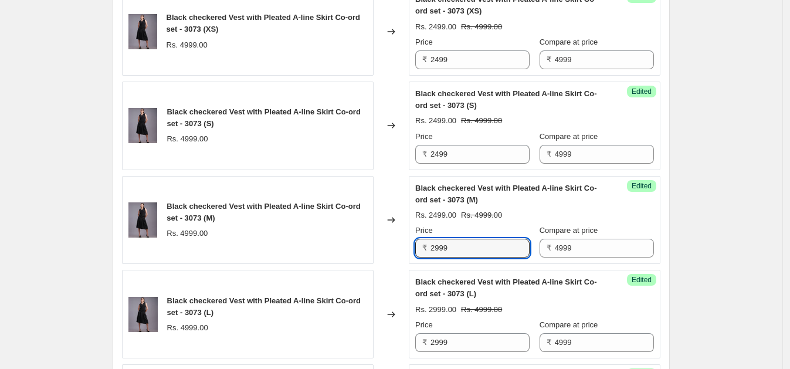
scroll to position [1840, 0]
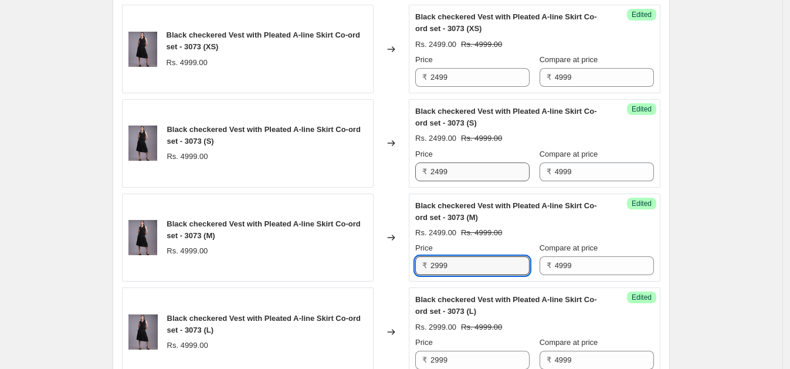
type input "2999"
click at [451, 167] on input "2499" at bounding box center [480, 171] width 99 height 19
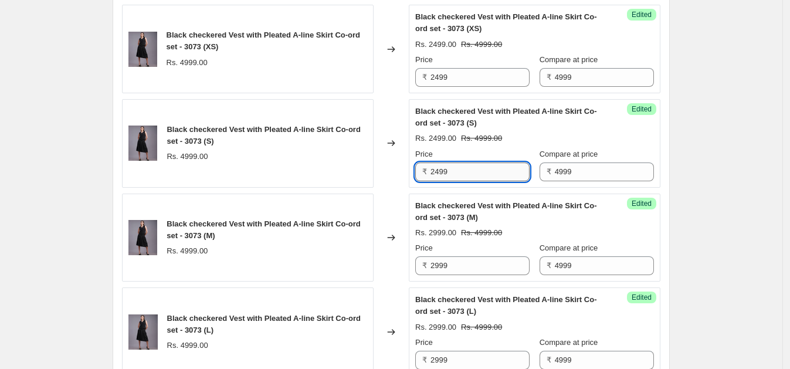
click at [451, 167] on input "2499" at bounding box center [480, 171] width 99 height 19
paste input "9"
type input "2999"
click at [460, 69] on input "2499" at bounding box center [480, 77] width 99 height 19
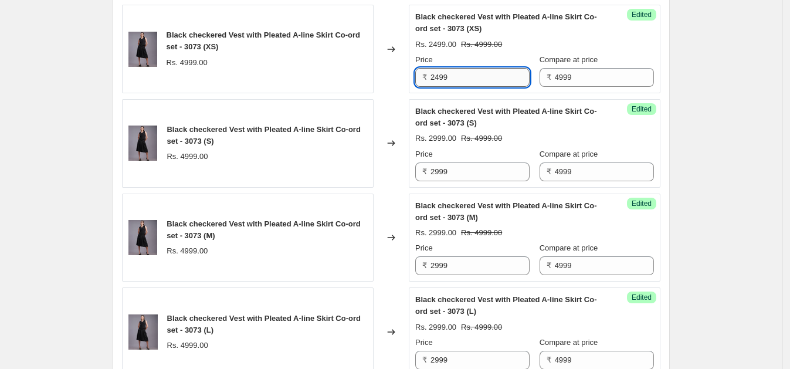
click at [460, 69] on input "2499" at bounding box center [480, 77] width 99 height 19
paste input "9"
type input "2999"
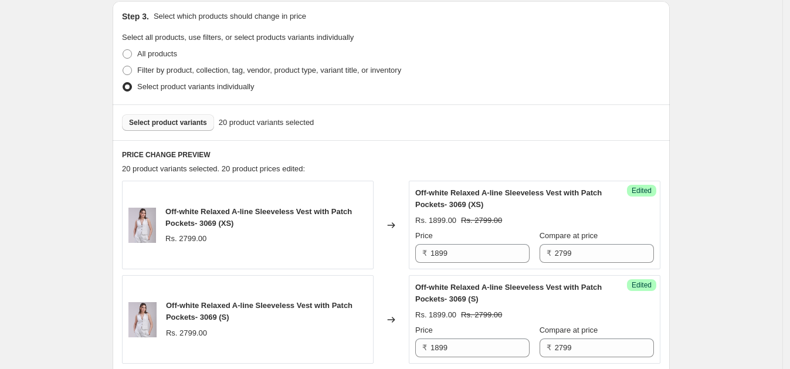
scroll to position [187, 0]
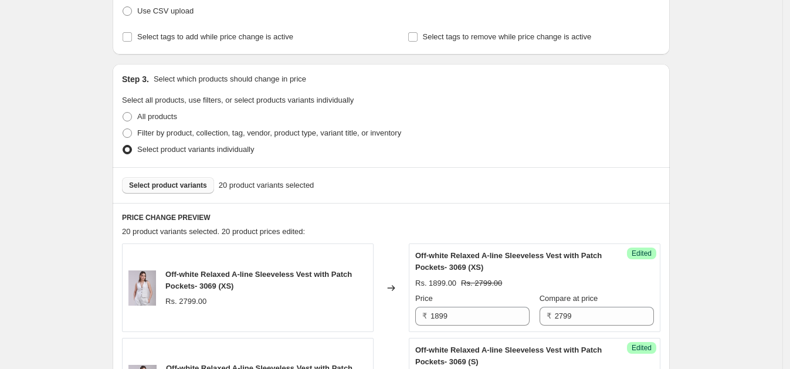
click at [182, 181] on span "Select product variants" at bounding box center [168, 185] width 78 height 9
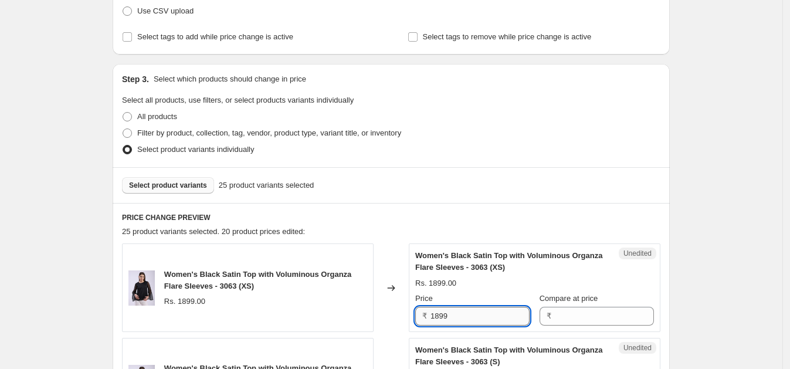
click at [459, 317] on input "1899" at bounding box center [480, 316] width 99 height 19
type input "1899"
click at [578, 311] on input "Compare at price" at bounding box center [604, 316] width 99 height 19
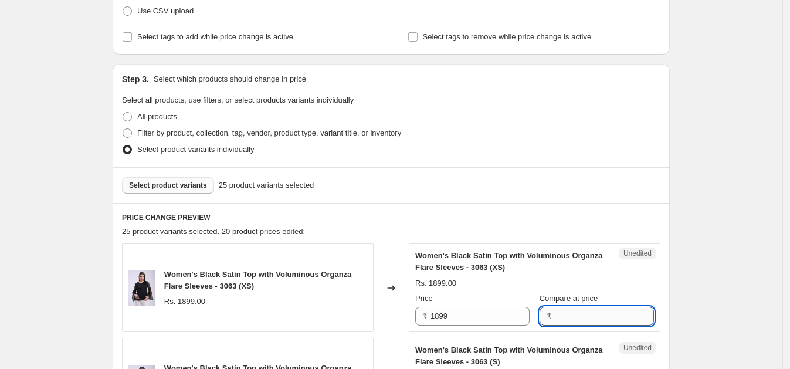
paste input "1899"
type input "1899"
click at [500, 310] on input "1899" at bounding box center [480, 316] width 99 height 19
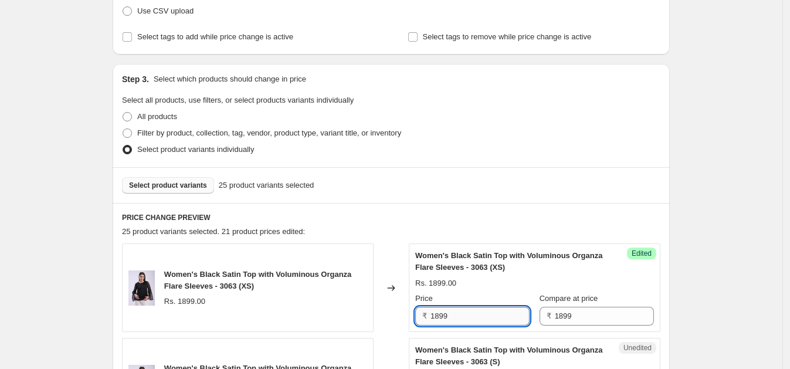
click at [500, 310] on input "1899" at bounding box center [480, 316] width 99 height 19
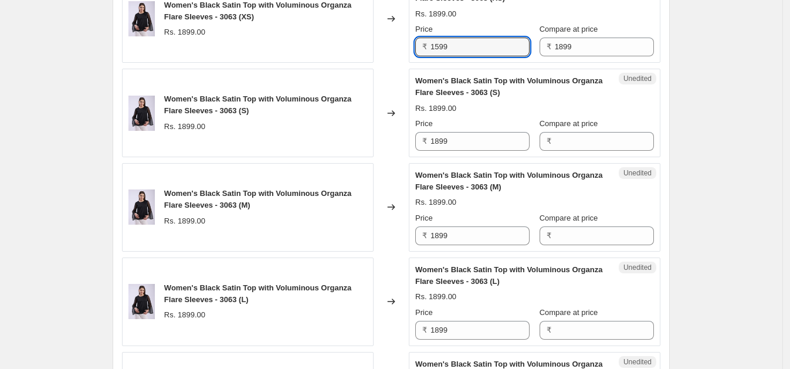
scroll to position [484, 0]
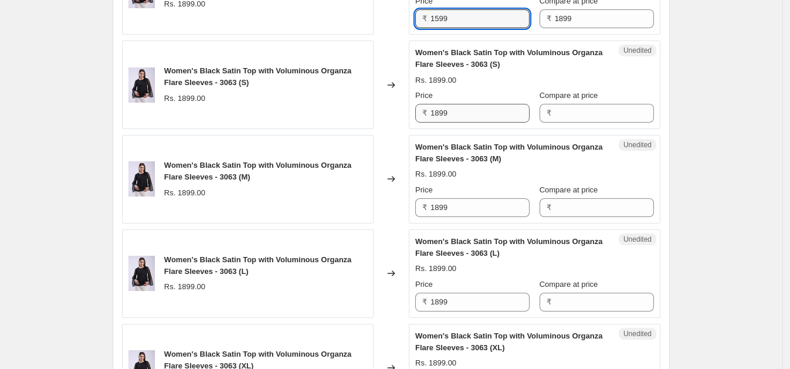
type input "1599"
click at [465, 111] on input "1899" at bounding box center [480, 113] width 99 height 19
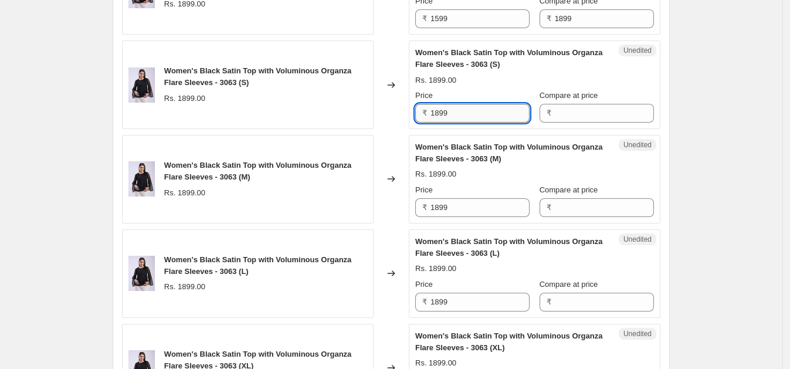
click at [465, 111] on input "1899" at bounding box center [480, 113] width 99 height 19
type input "1599"
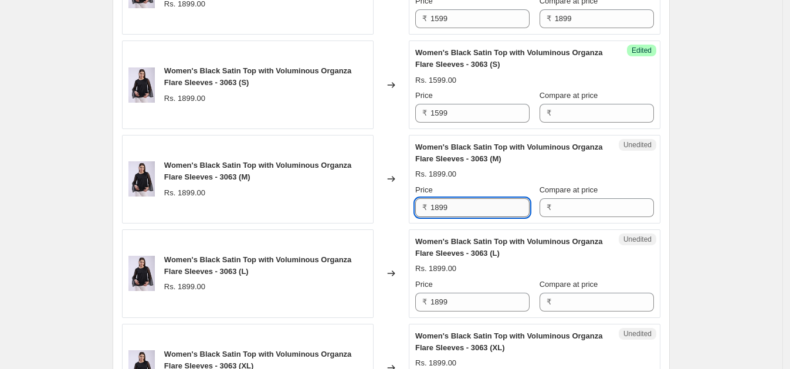
click at [450, 206] on input "1899" at bounding box center [480, 207] width 99 height 19
click at [452, 206] on input "1899" at bounding box center [480, 207] width 99 height 19
type input "1599"
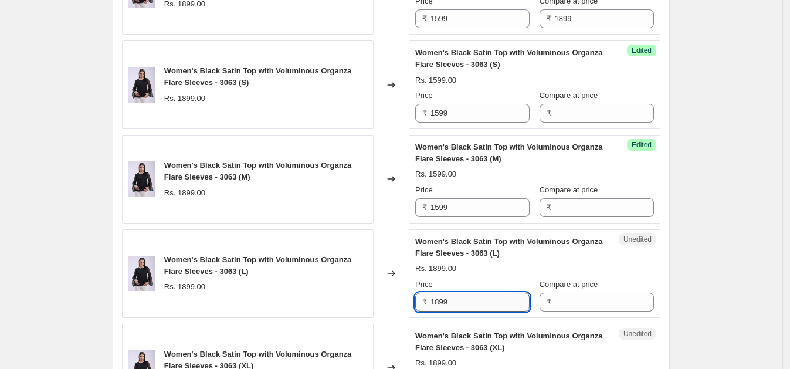
click at [459, 301] on input "1899" at bounding box center [480, 302] width 99 height 19
type input "1599"
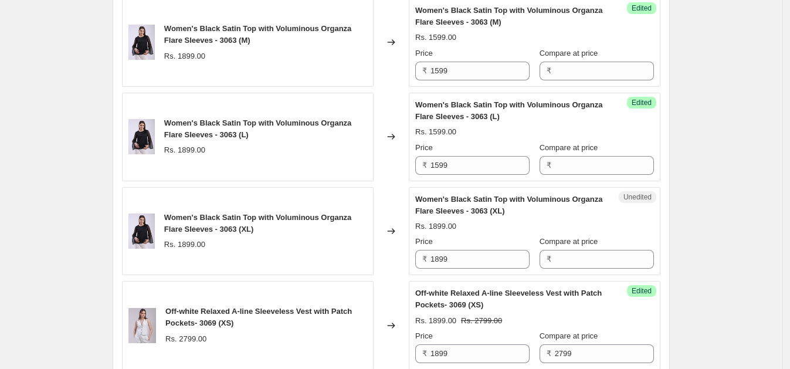
scroll to position [618, 0]
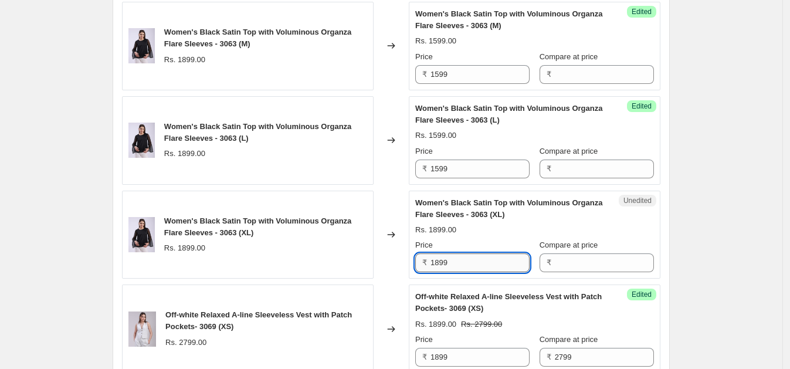
click at [466, 256] on input "1899" at bounding box center [480, 262] width 99 height 19
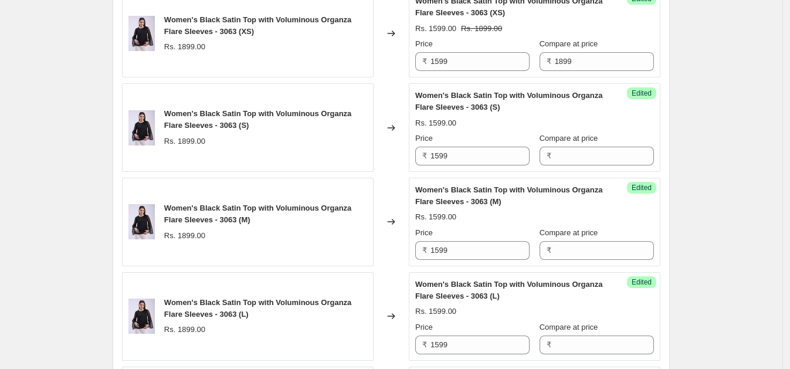
scroll to position [389, 0]
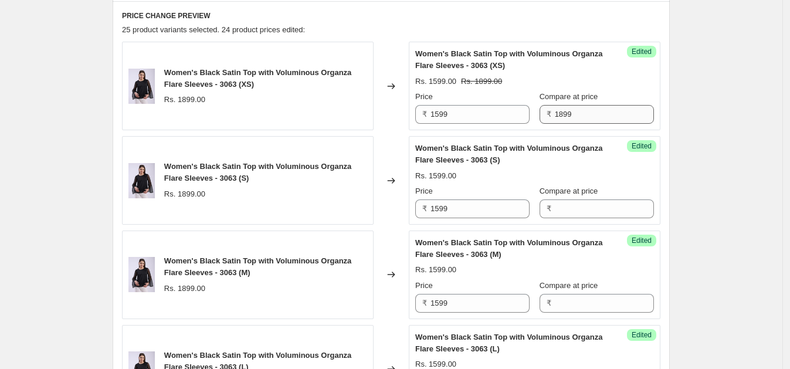
type input "1599"
click at [607, 118] on input "1899" at bounding box center [604, 114] width 99 height 19
click at [592, 212] on input "Compare at price" at bounding box center [604, 208] width 99 height 19
paste input "1899"
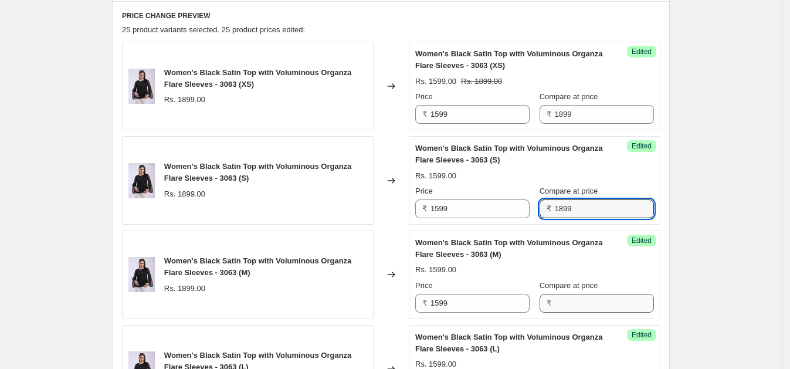
type input "1899"
click at [587, 299] on input "Compare at price" at bounding box center [604, 303] width 99 height 19
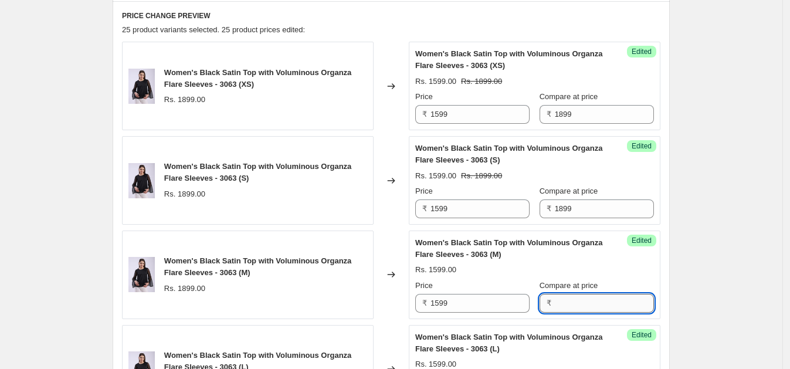
paste input "1899"
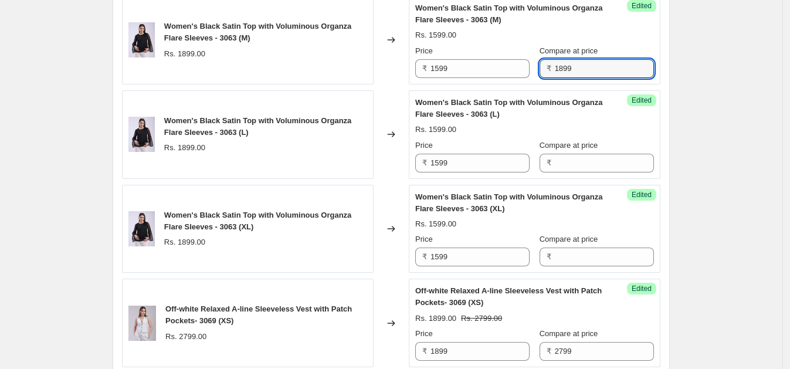
scroll to position [648, 0]
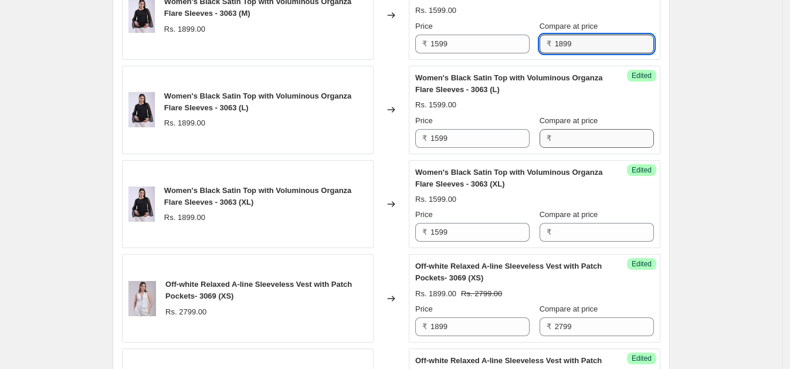
type input "1899"
click at [584, 135] on input "Compare at price" at bounding box center [604, 138] width 99 height 19
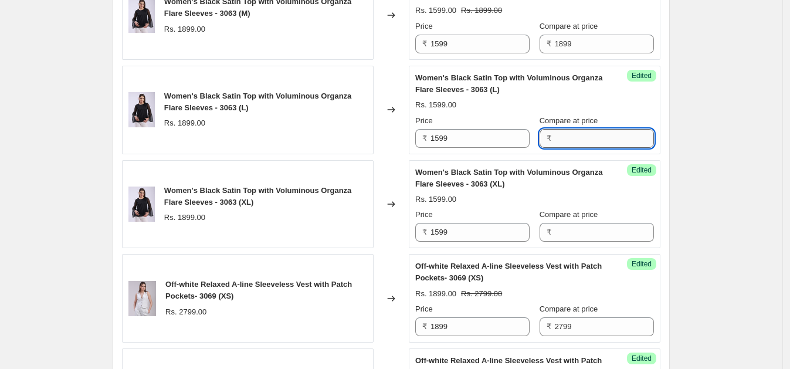
paste input "1899"
type input "1899"
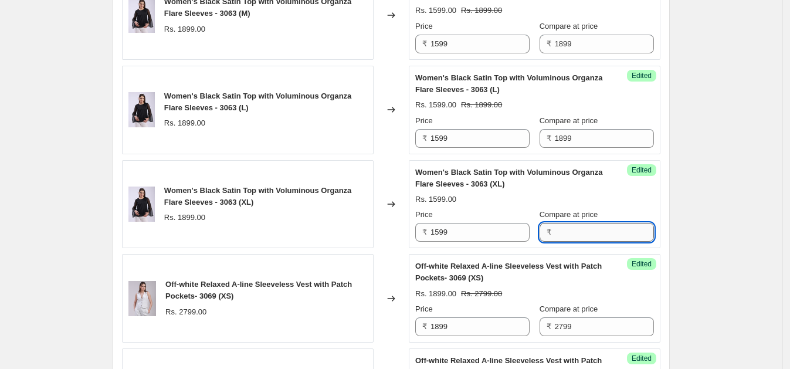
click at [587, 225] on input "Compare at price" at bounding box center [604, 232] width 99 height 19
paste input "1899"
type input "1899"
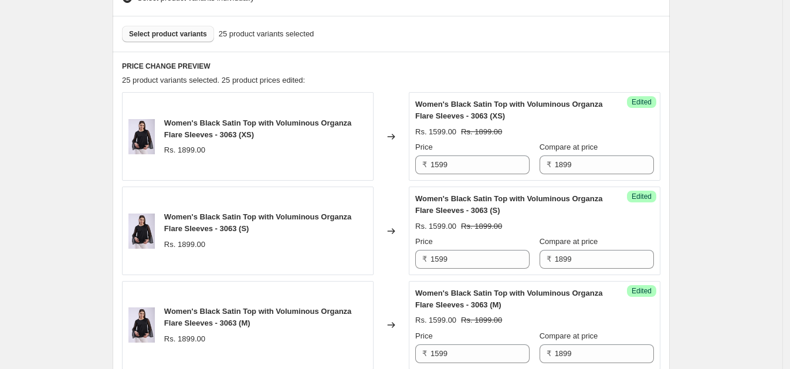
scroll to position [328, 0]
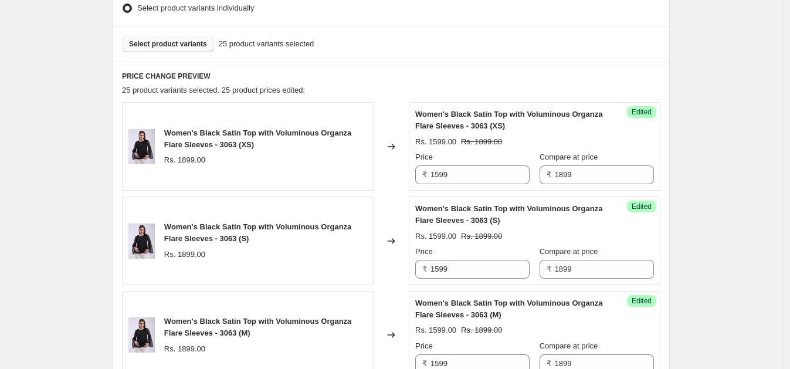
click at [170, 39] on span "Select product variants" at bounding box center [168, 43] width 78 height 9
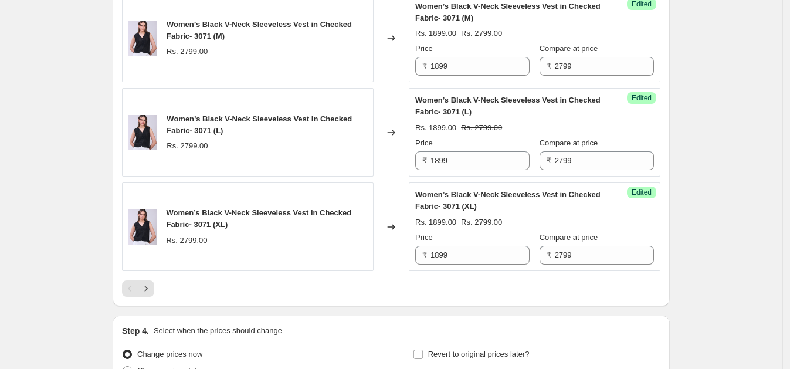
scroll to position [2043, 0]
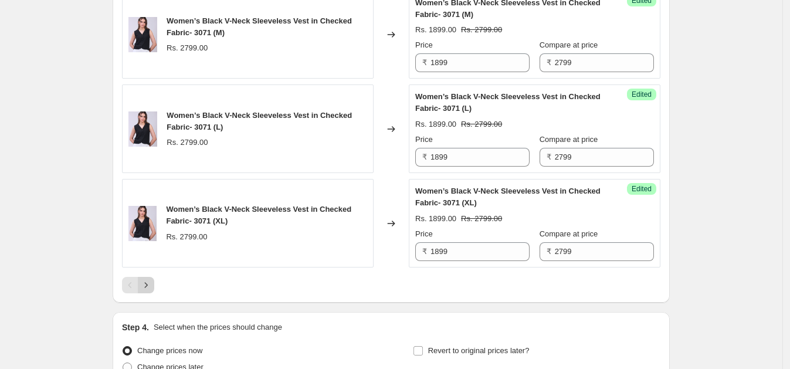
click at [150, 279] on icon "Next" at bounding box center [146, 285] width 12 height 12
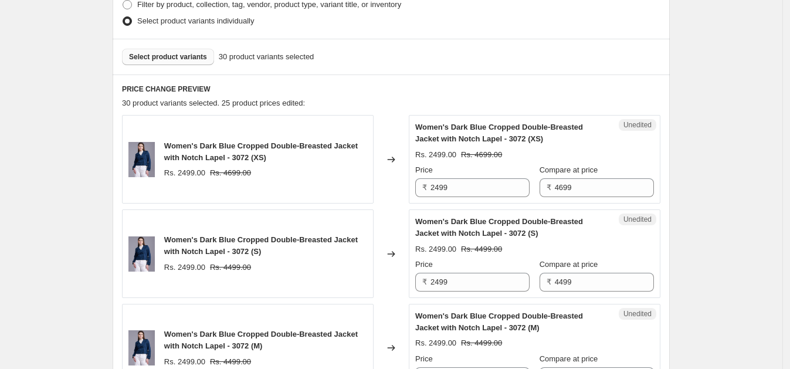
scroll to position [318, 0]
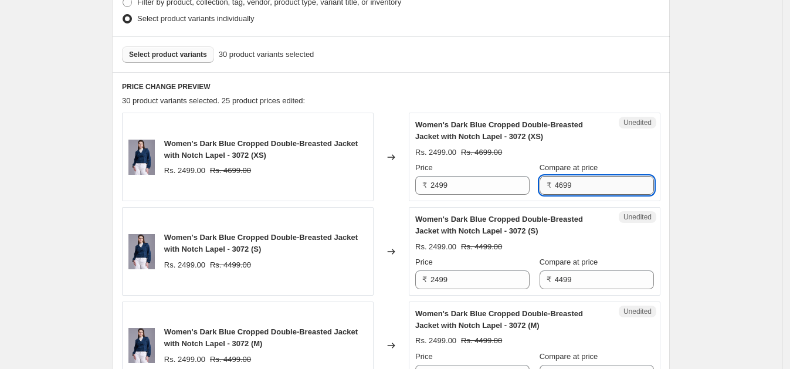
click at [587, 179] on input "4699" at bounding box center [604, 185] width 99 height 19
click at [581, 277] on input "4499" at bounding box center [604, 279] width 99 height 19
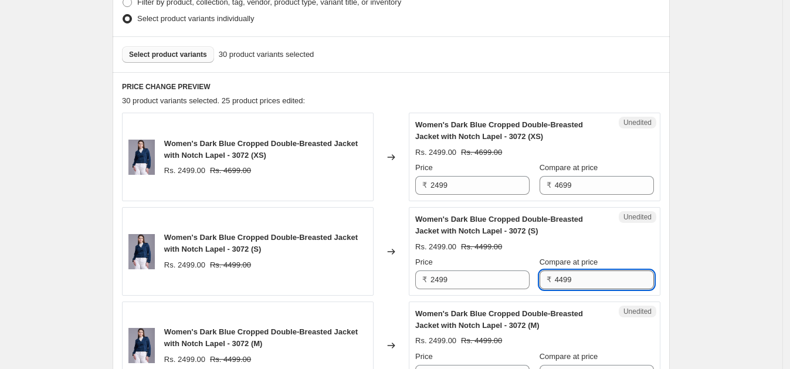
click at [578, 277] on input "4499" at bounding box center [604, 279] width 99 height 19
paste input "6"
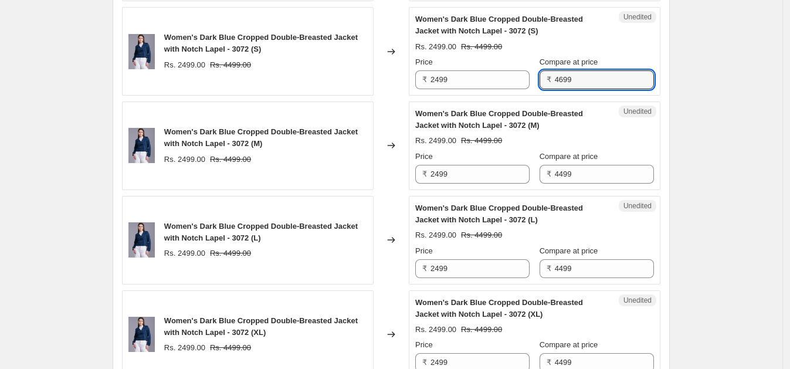
scroll to position [522, 0]
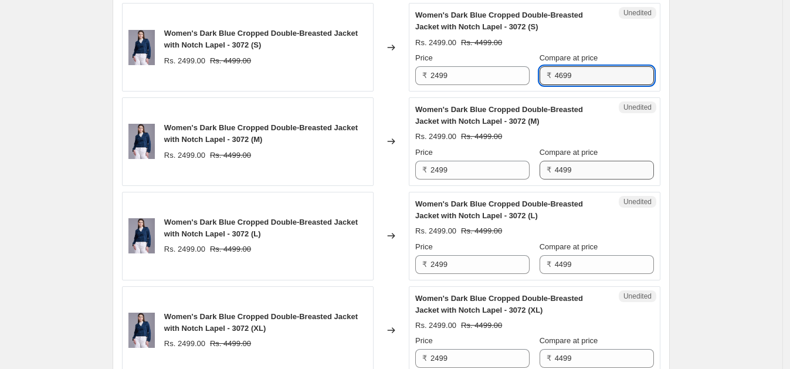
type input "4699"
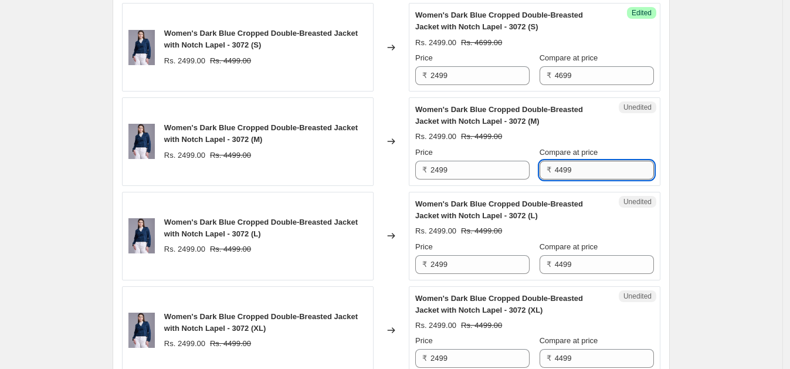
click at [580, 168] on input "4499" at bounding box center [604, 170] width 99 height 19
paste input "6"
type input "4699"
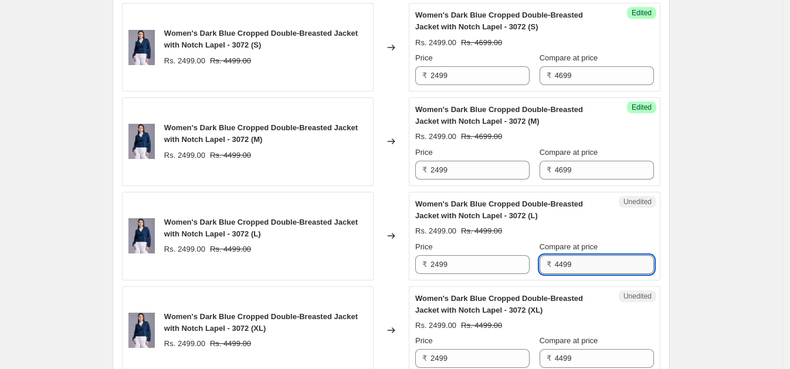
click at [604, 262] on input "4499" at bounding box center [604, 264] width 99 height 19
paste input "6"
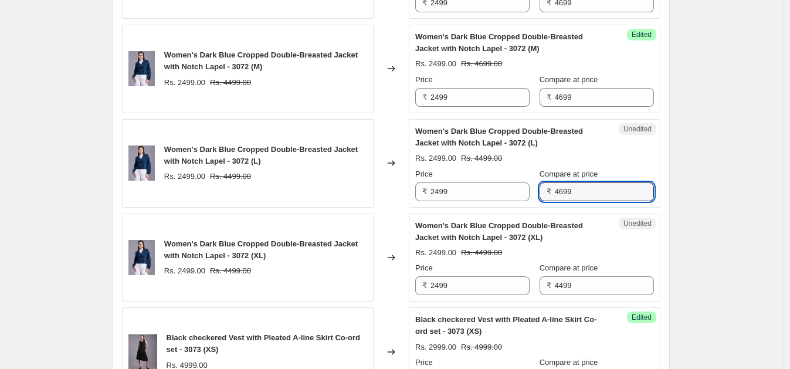
scroll to position [625, 0]
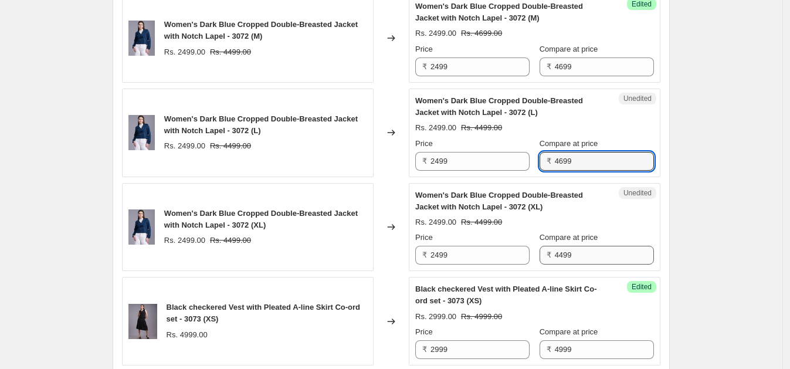
type input "4699"
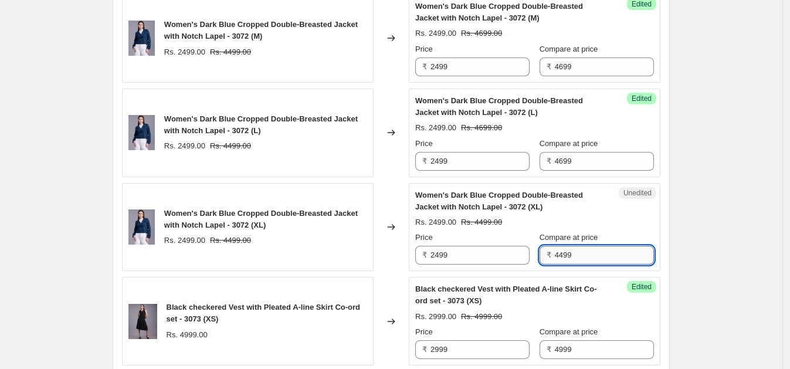
click at [592, 253] on input "4499" at bounding box center [604, 255] width 99 height 19
paste input "6"
type input "4699"
click at [690, 213] on div "Create new price [MEDICAL_DATA]. This page is ready Create new price [MEDICAL_D…" at bounding box center [391, 167] width 782 height 1585
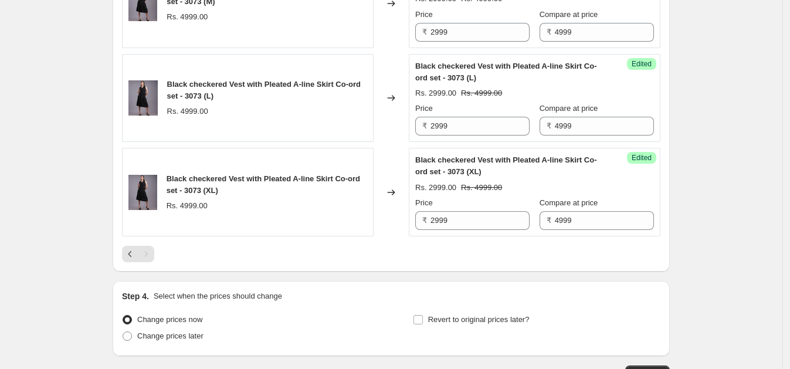
scroll to position [1213, 0]
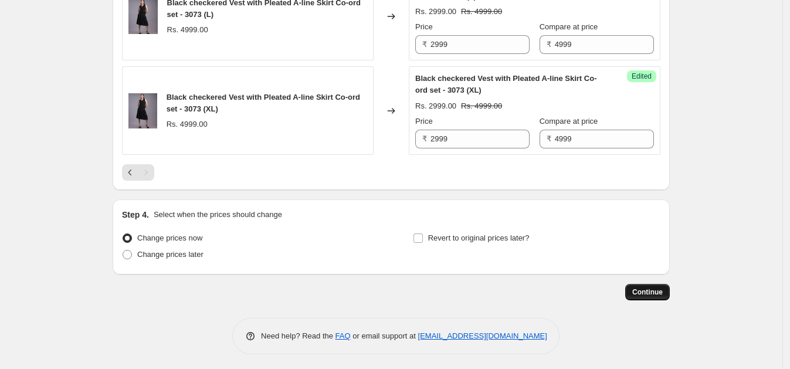
click at [655, 287] on span "Continue" at bounding box center [647, 291] width 30 height 9
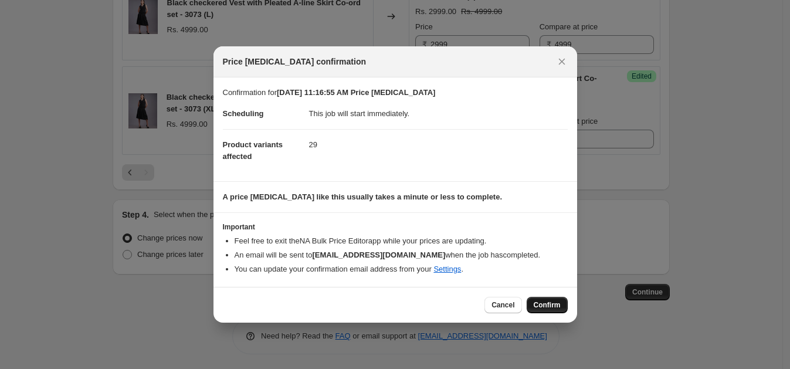
click at [546, 306] on span "Confirm" at bounding box center [547, 304] width 27 height 9
